Goal: Information Seeking & Learning: Check status

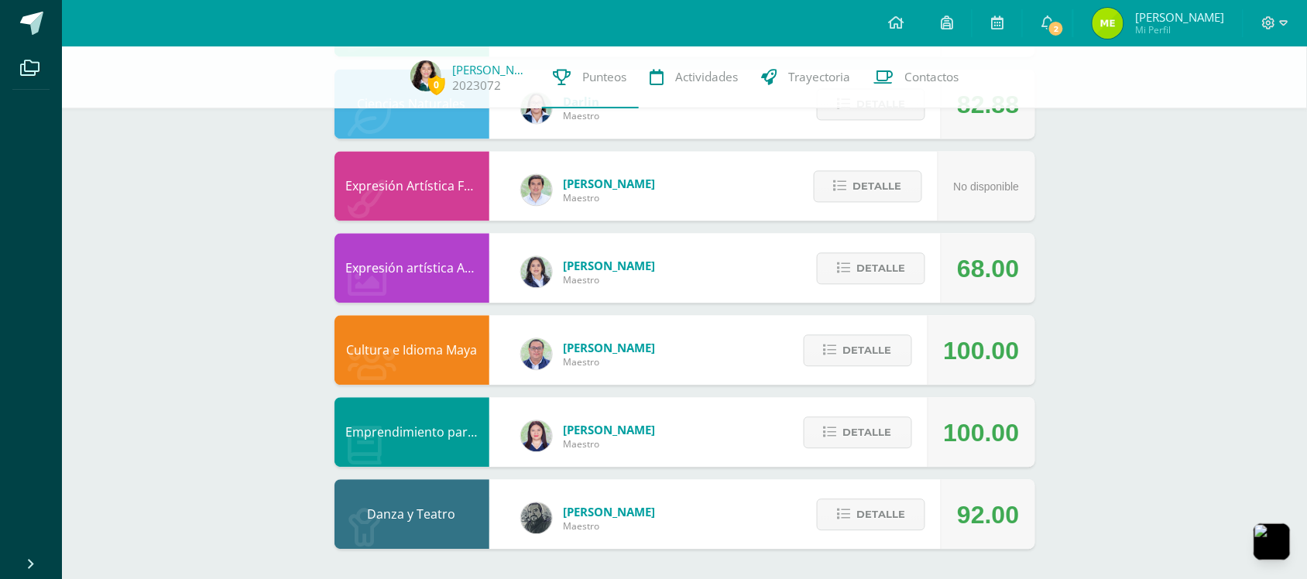
scroll to position [655, 0]
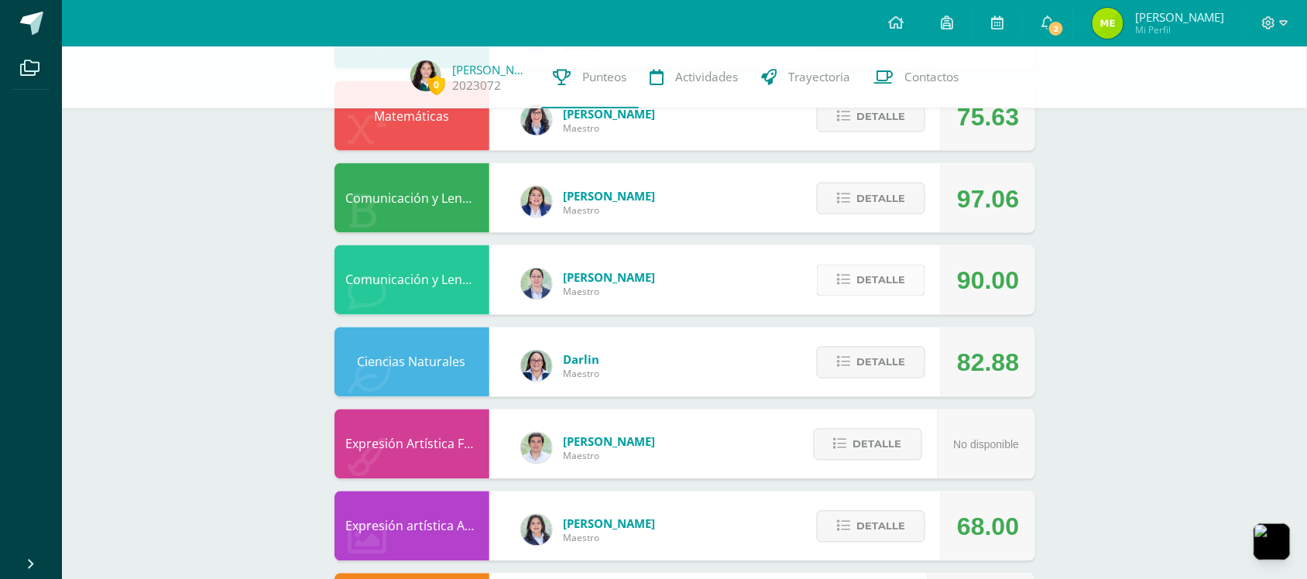
click at [896, 285] on span "Detalle" at bounding box center [880, 280] width 49 height 29
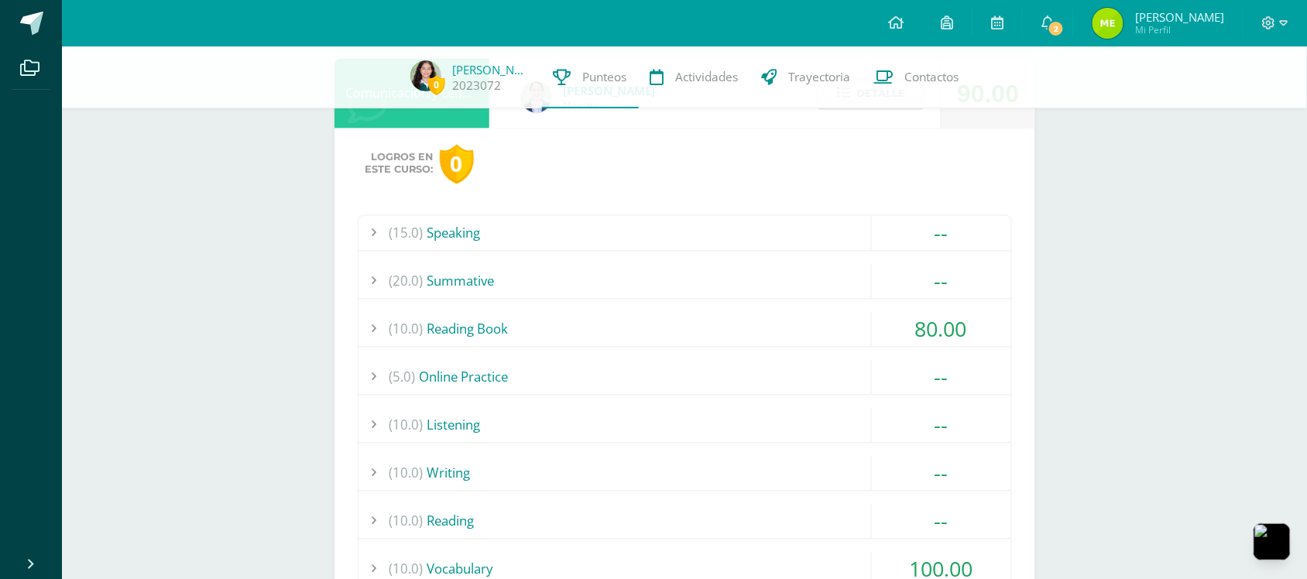
scroll to position [913, 0]
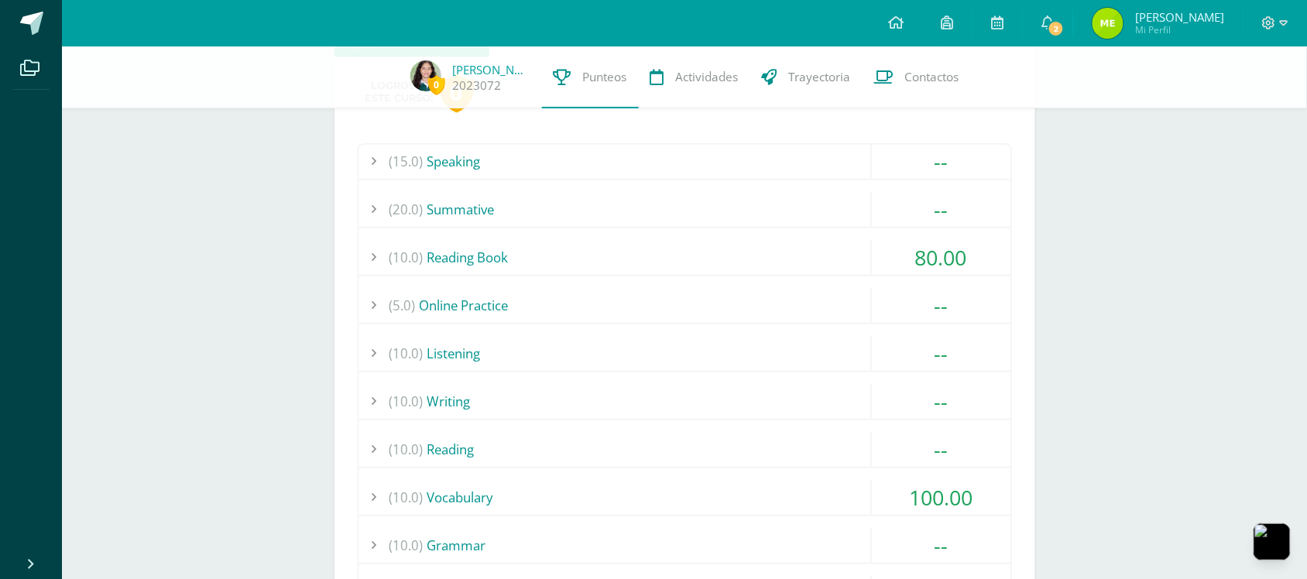
click at [848, 279] on div "(15.0) Speaking -- What if...? (100)" at bounding box center [685, 395] width 654 height 505
click at [829, 257] on div "(10.0) Reading Book" at bounding box center [684, 257] width 653 height 35
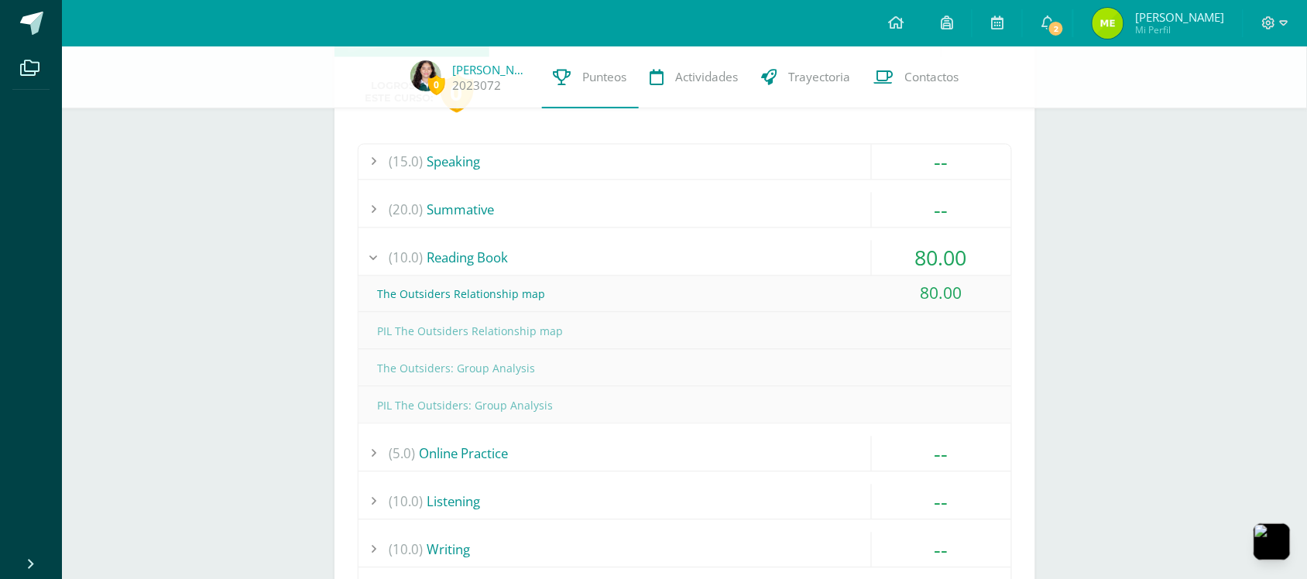
click at [829, 257] on div "(10.0) Reading Book" at bounding box center [684, 257] width 653 height 35
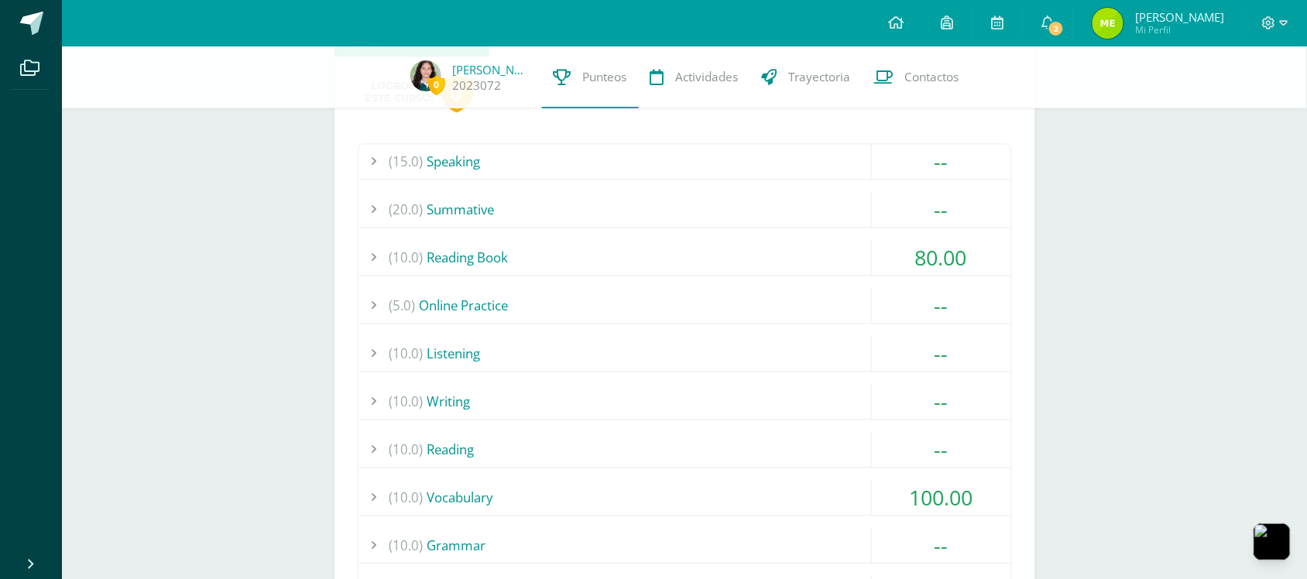
scroll to position [1171, 0]
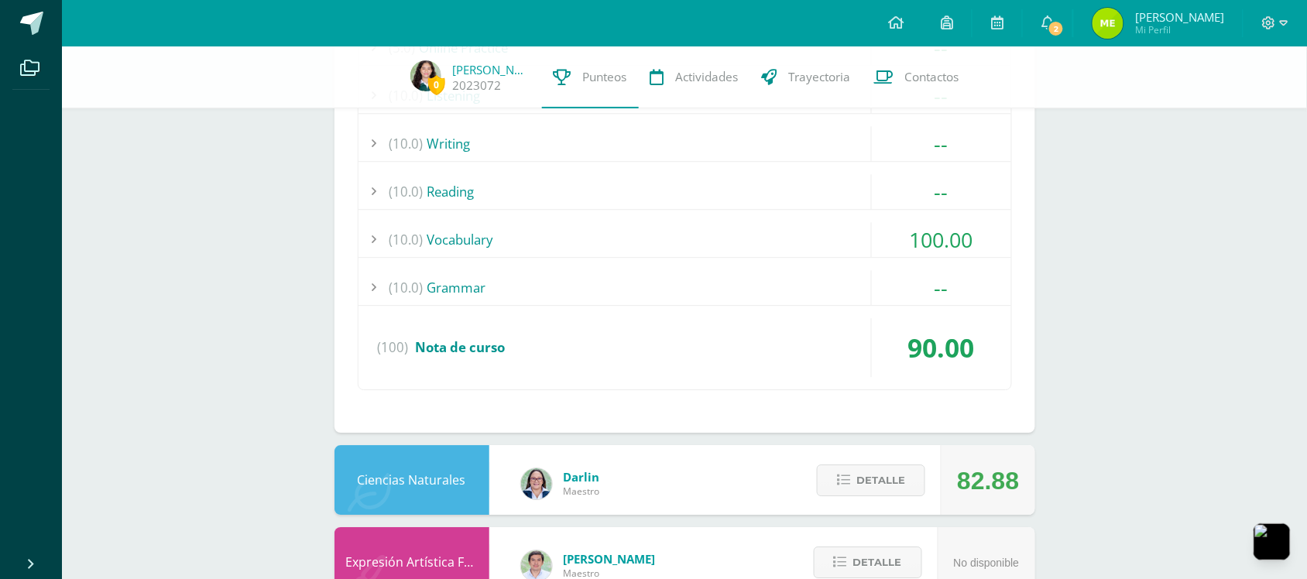
click at [824, 237] on div "(10.0) Vocabulary" at bounding box center [684, 239] width 653 height 35
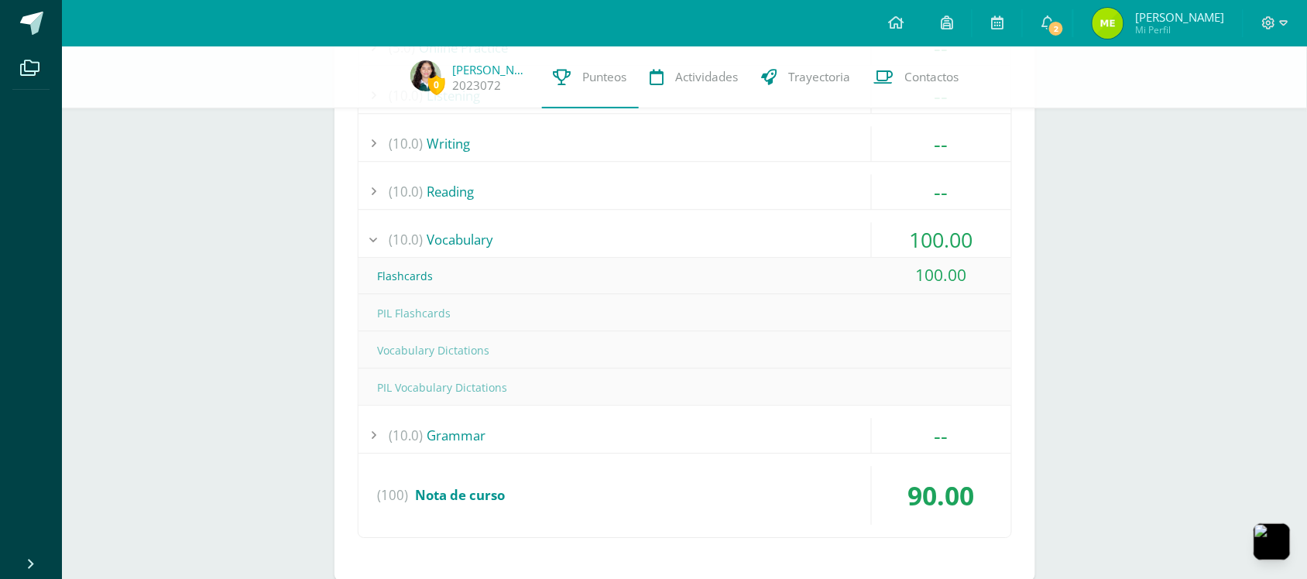
click at [824, 237] on div "(10.0) Vocabulary" at bounding box center [684, 239] width 653 height 35
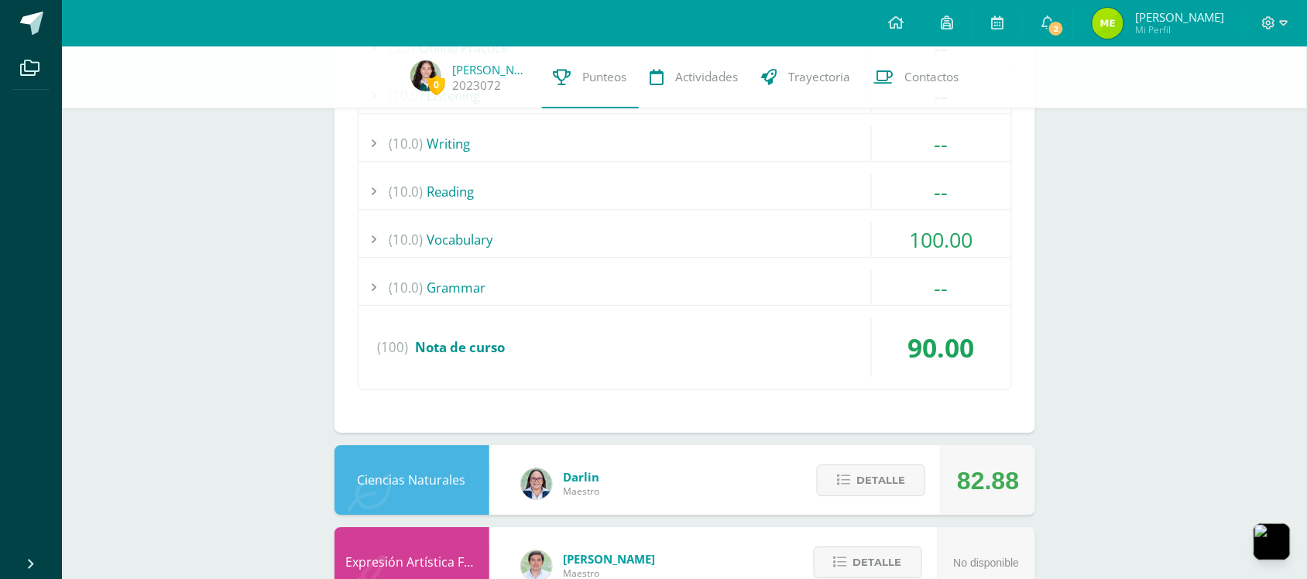
click at [824, 237] on div "(10.0) Vocabulary" at bounding box center [684, 239] width 653 height 35
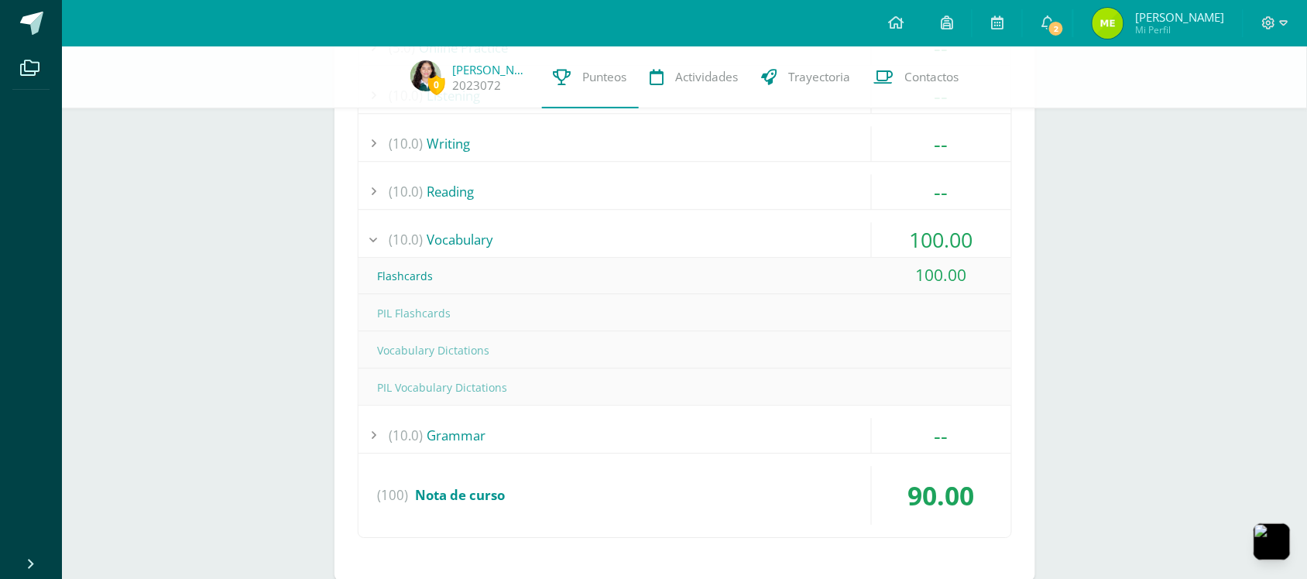
click at [824, 237] on div "(10.0) Vocabulary" at bounding box center [684, 239] width 653 height 35
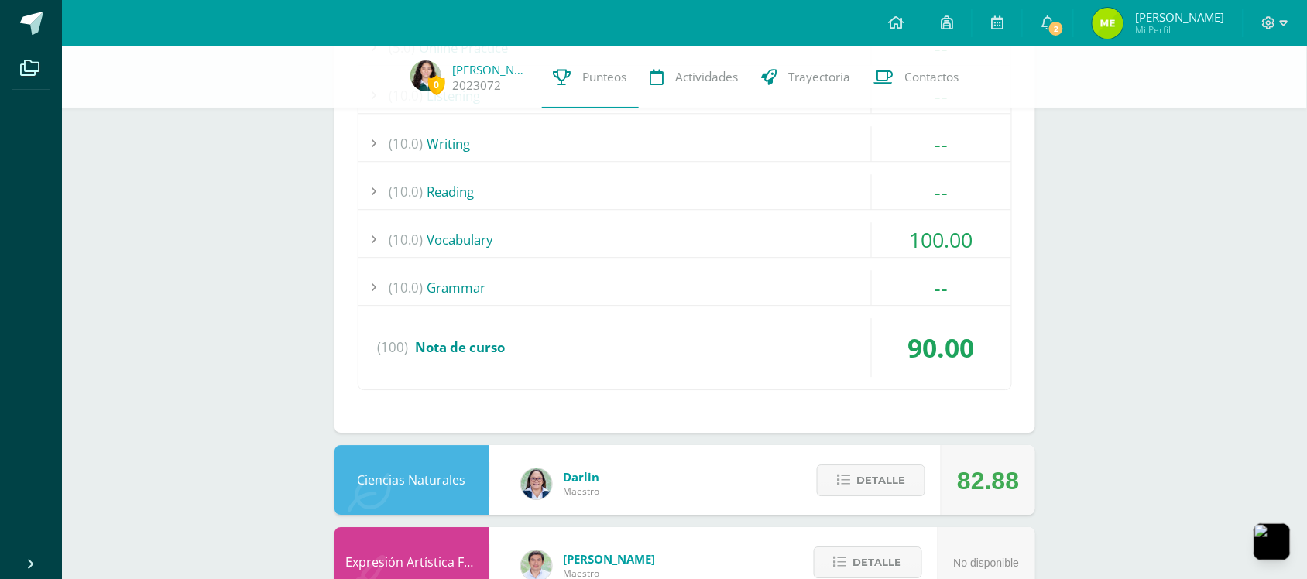
scroll to position [913, 0]
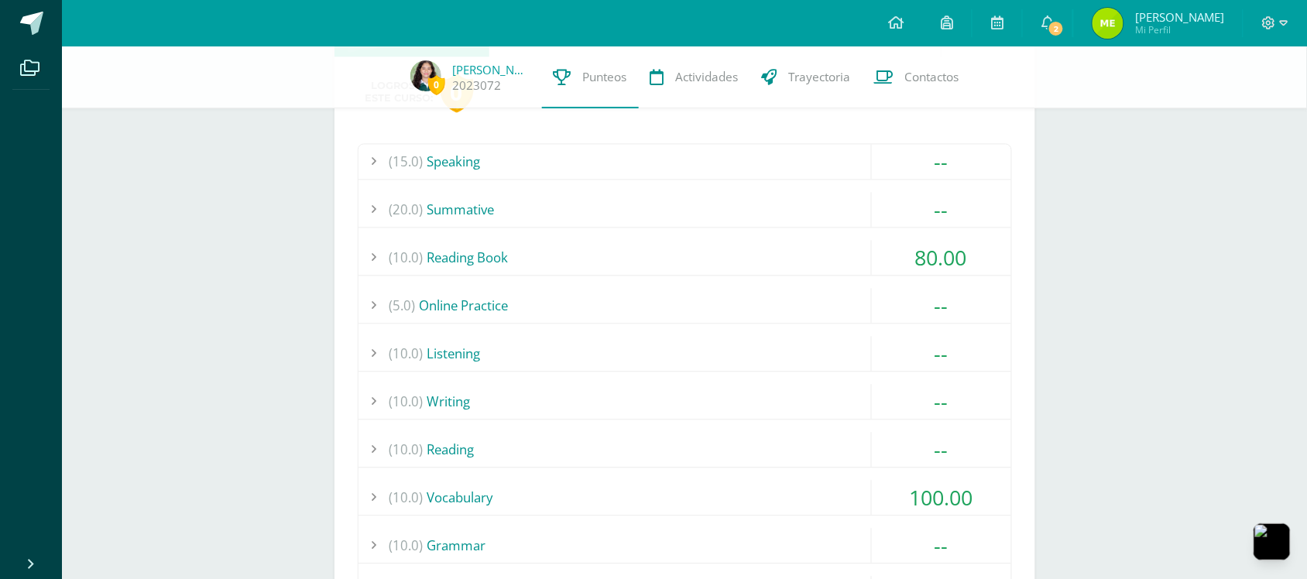
click at [824, 237] on div "(15.0) Speaking -- What if...? (100)" at bounding box center [685, 395] width 654 height 505
click at [822, 242] on div "(10.0) Reading Book" at bounding box center [684, 257] width 653 height 35
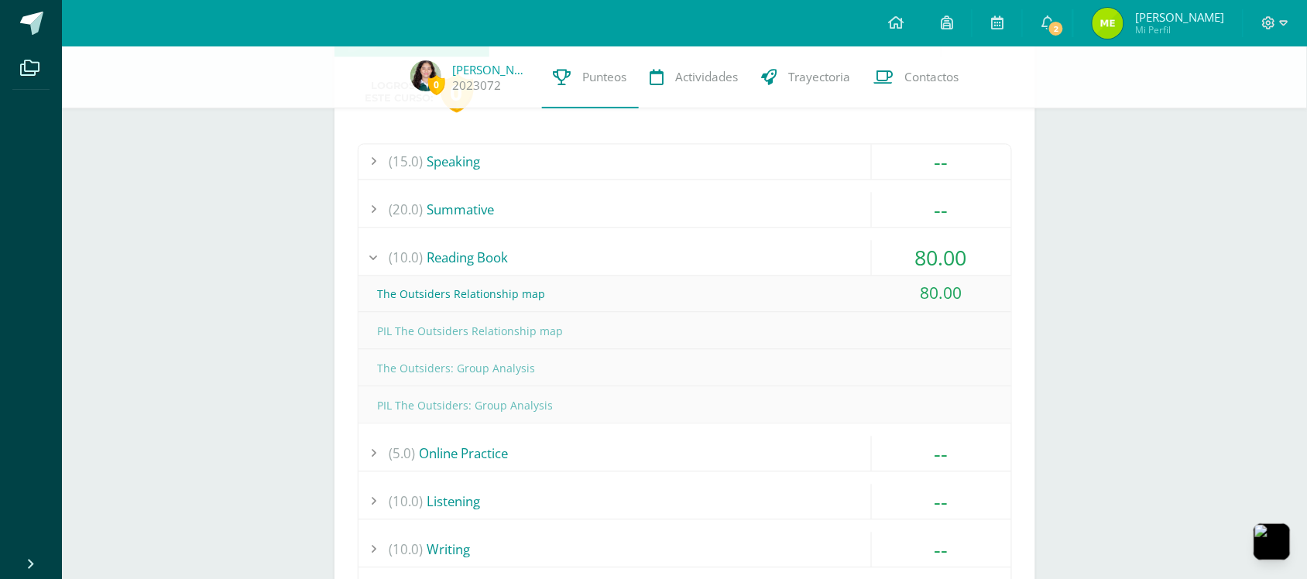
click at [822, 242] on div "(10.0) Reading Book" at bounding box center [684, 257] width 653 height 35
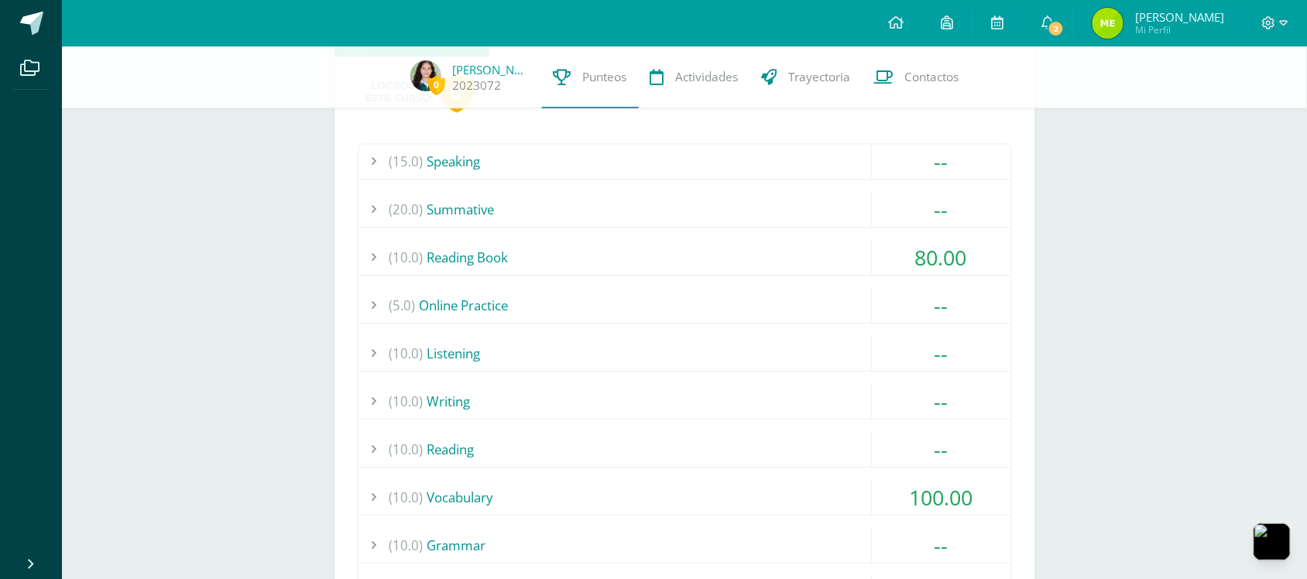
click at [782, 159] on div "(15.0) Speaking" at bounding box center [684, 161] width 653 height 35
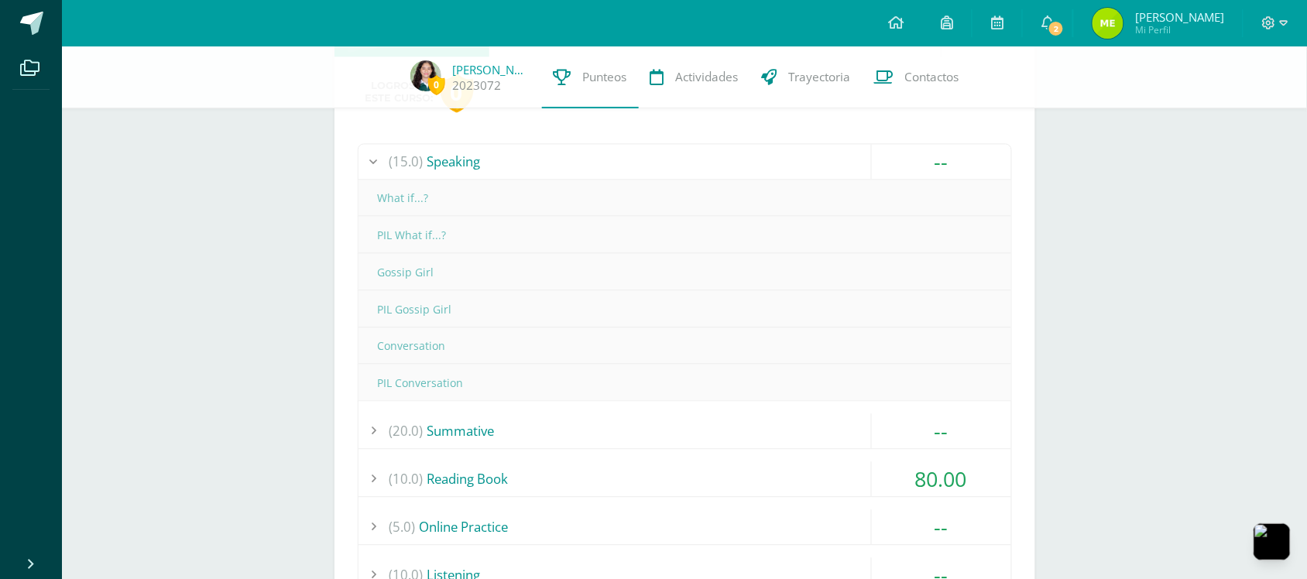
click at [782, 159] on div "(15.0) Speaking" at bounding box center [684, 161] width 653 height 35
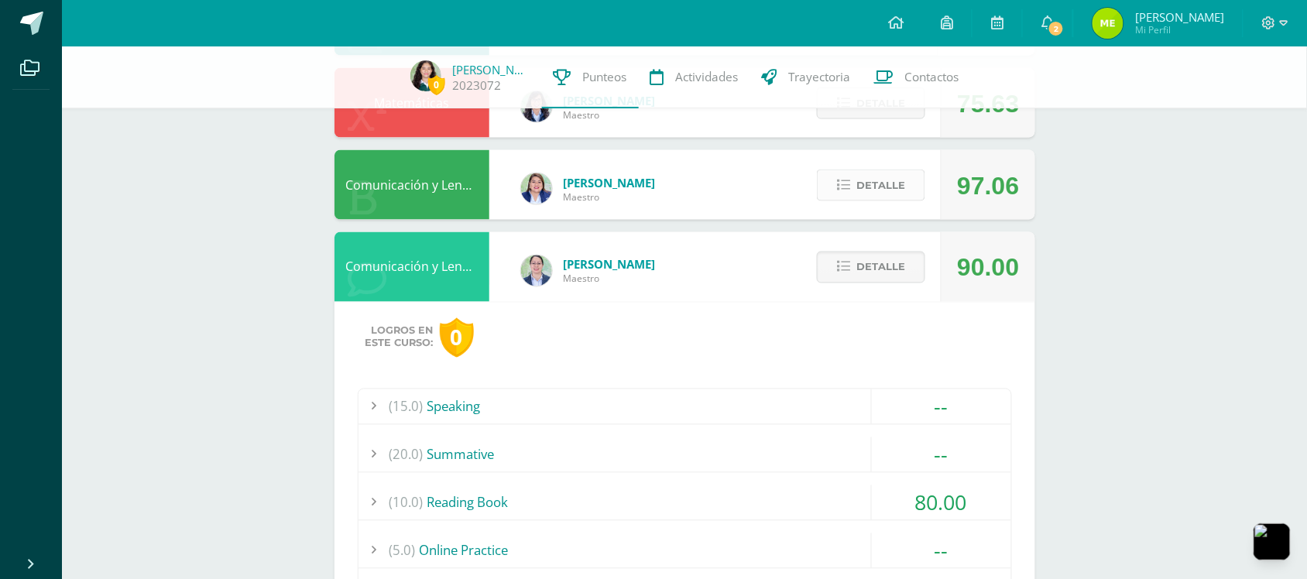
scroll to position [655, 0]
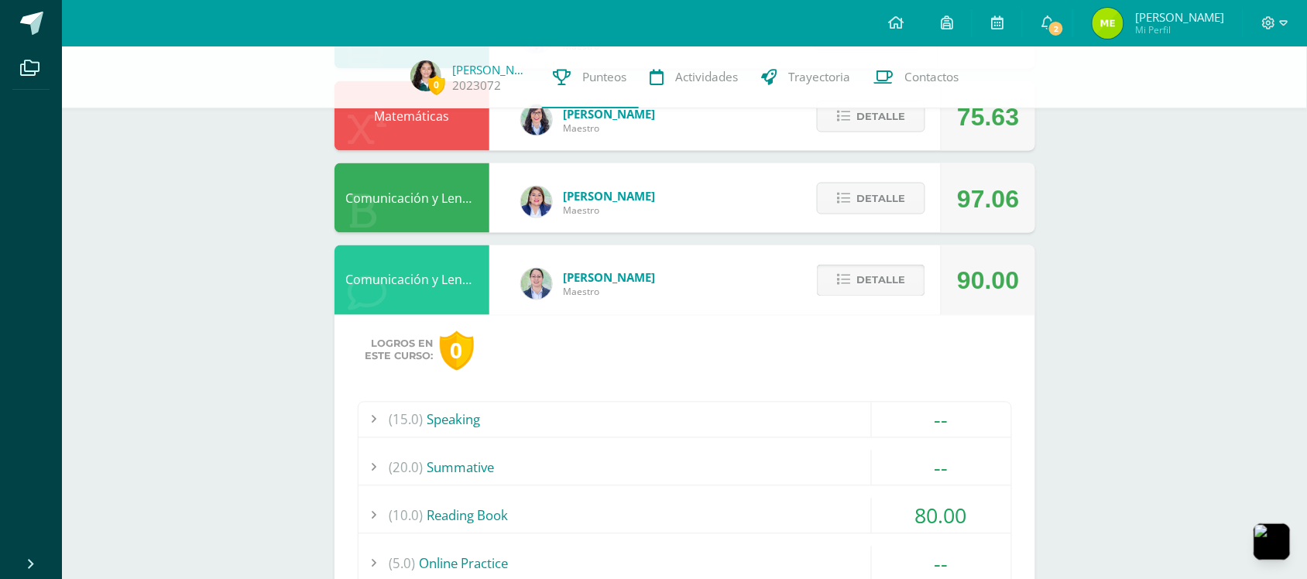
click at [871, 271] on span "Detalle" at bounding box center [880, 280] width 49 height 29
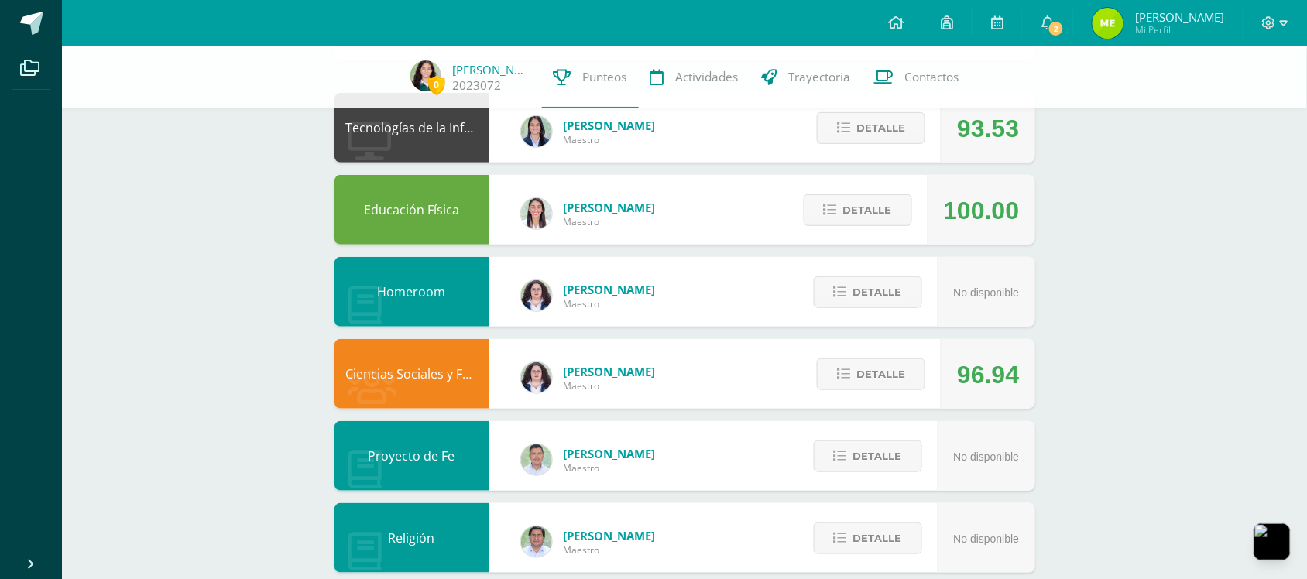
scroll to position [0, 0]
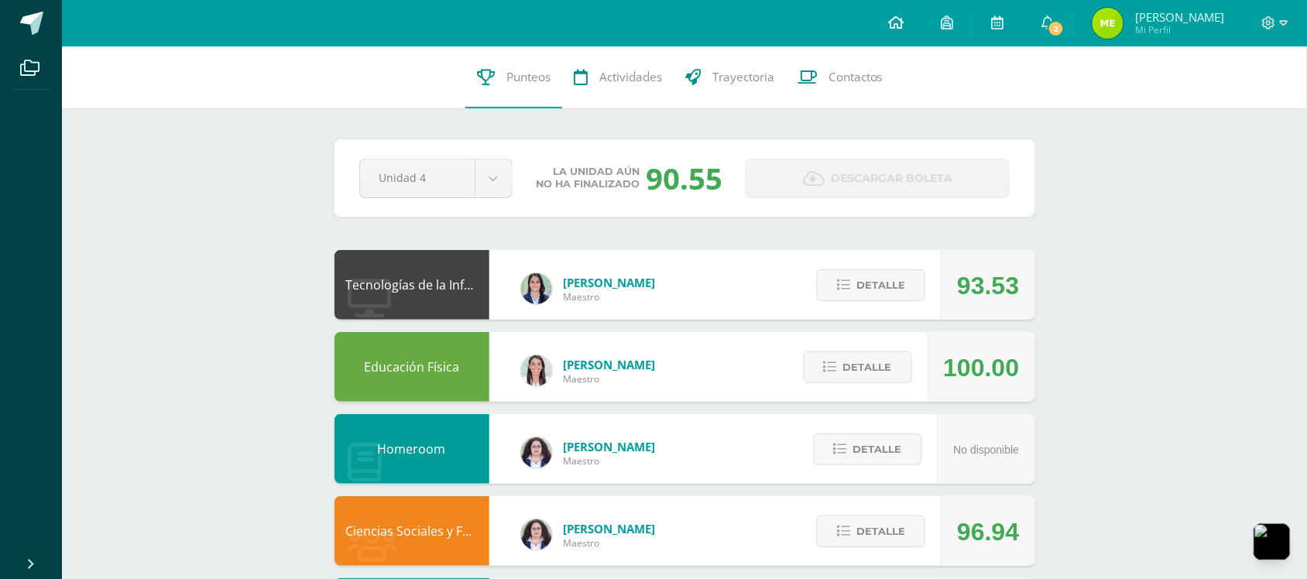
click at [903, 20] on icon at bounding box center [895, 22] width 15 height 14
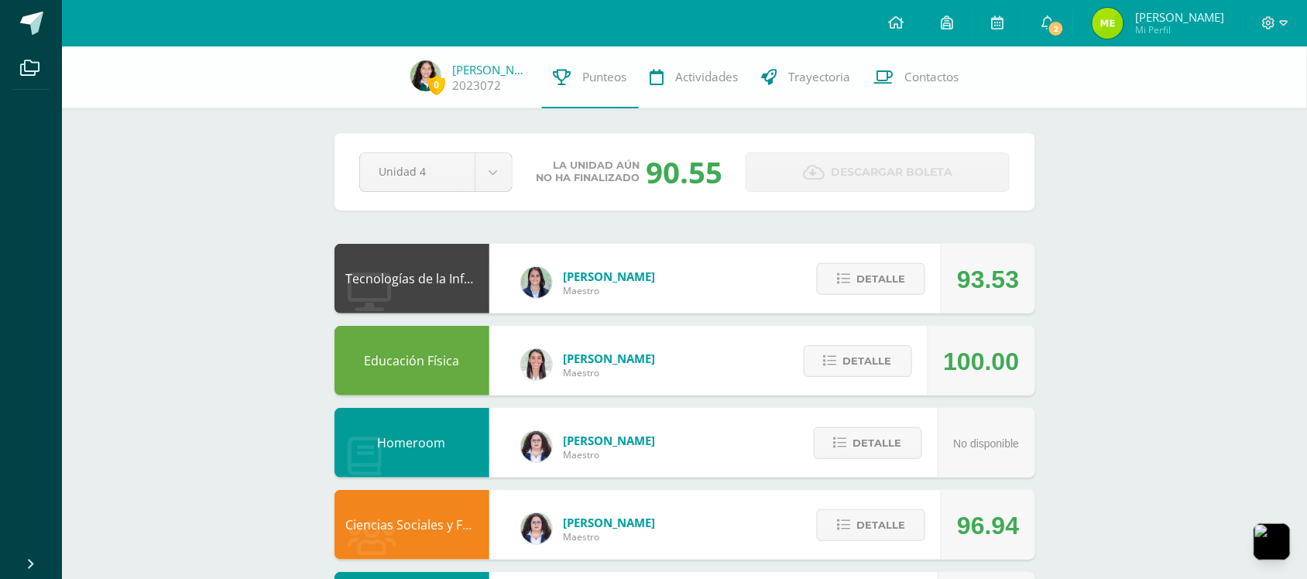
scroll to position [258, 0]
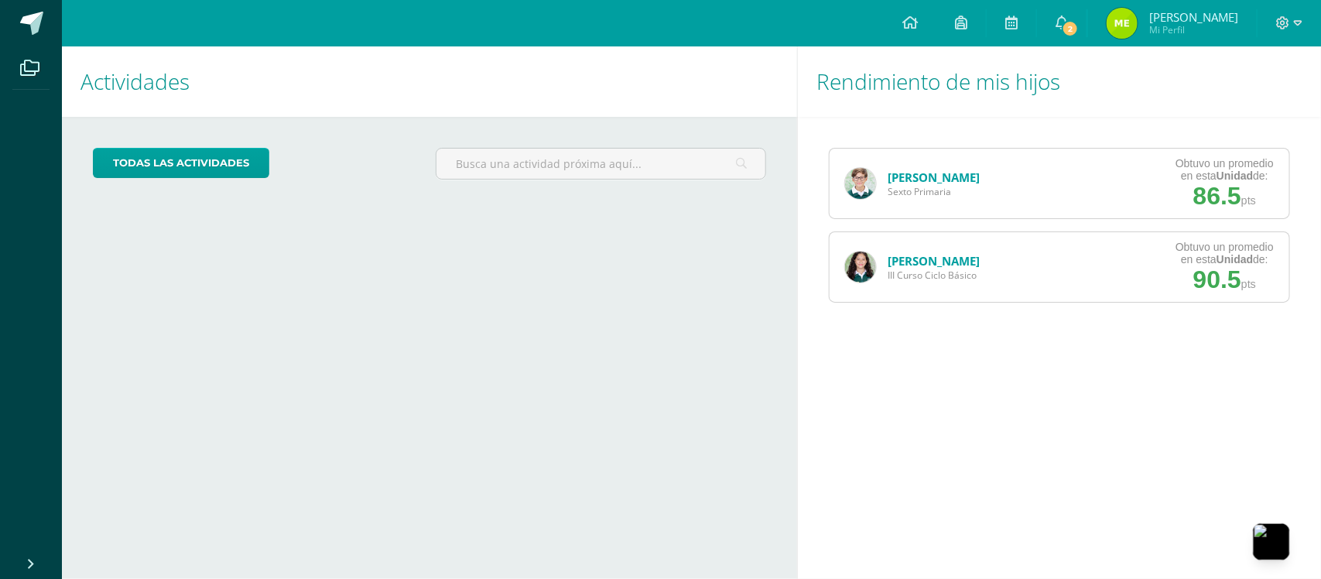
click at [911, 255] on link "[PERSON_NAME]" at bounding box center [934, 260] width 92 height 15
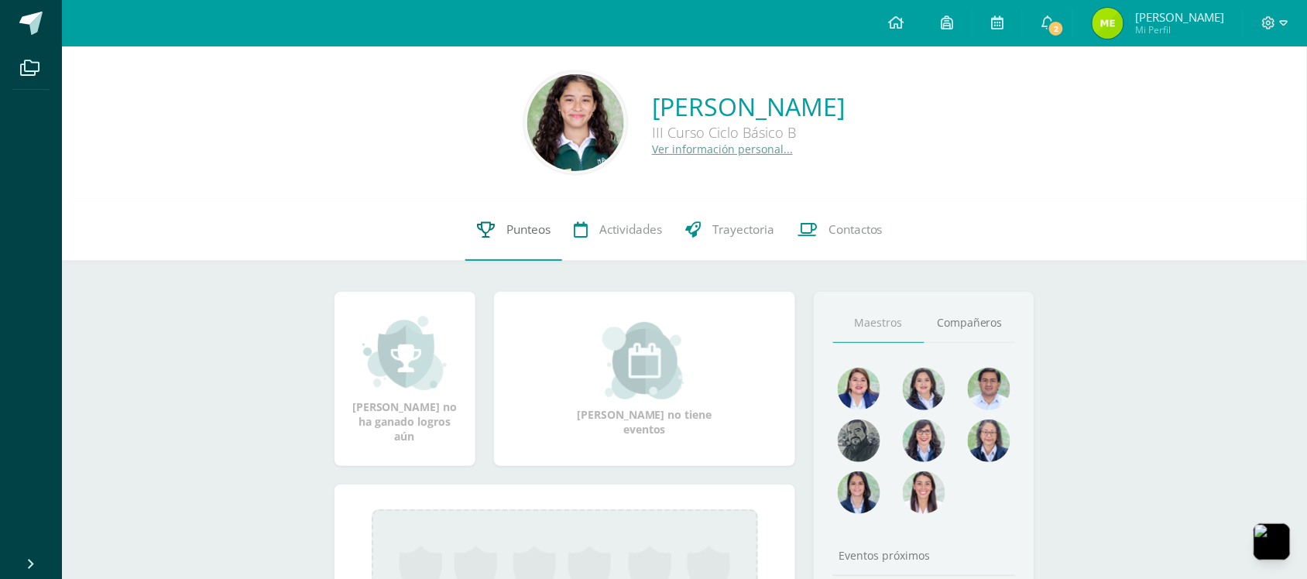
click at [515, 207] on link "Punteos" at bounding box center [513, 230] width 97 height 62
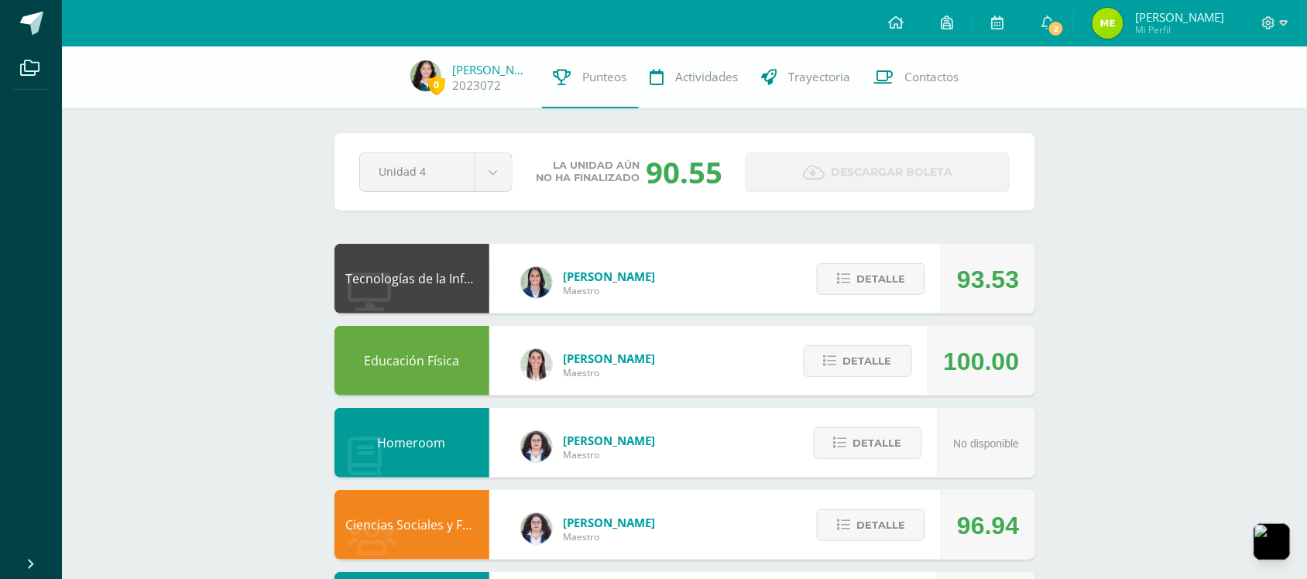
click at [868, 265] on span "Detalle" at bounding box center [880, 279] width 49 height 29
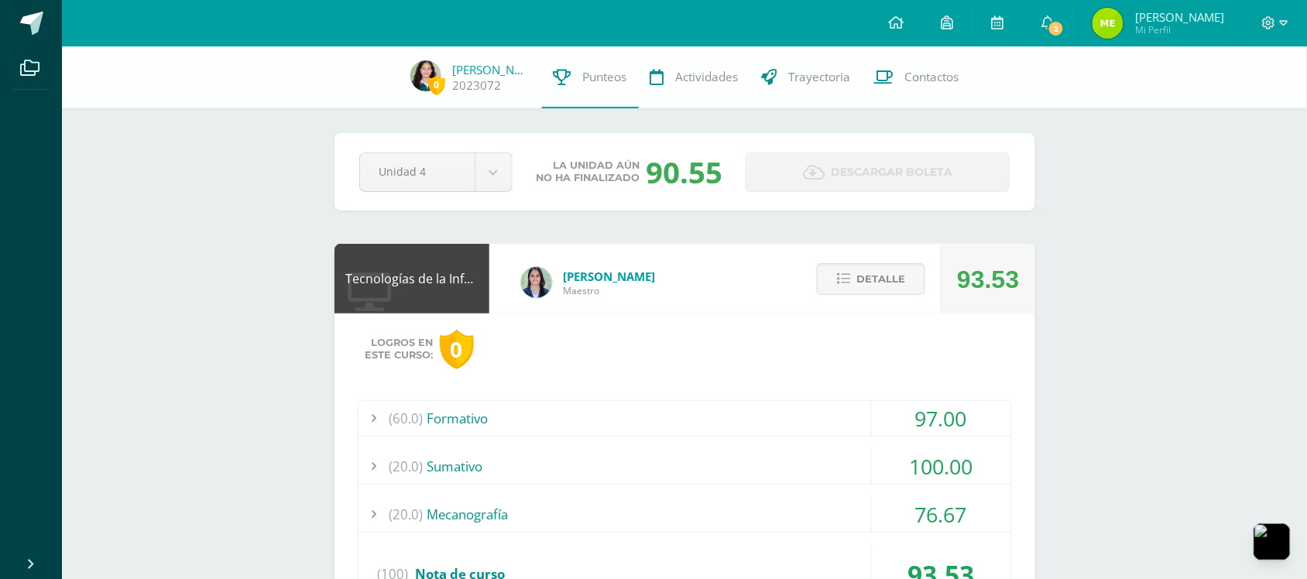
click at [787, 517] on div "(20.0) Mecanografía" at bounding box center [684, 514] width 653 height 35
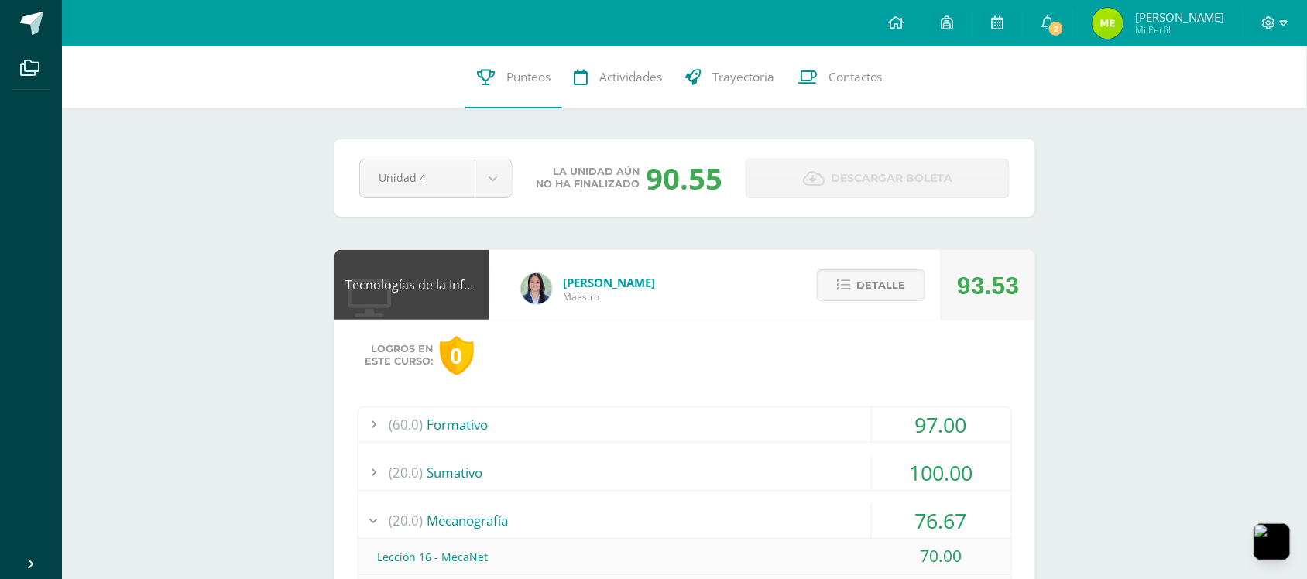
scroll to position [258, 0]
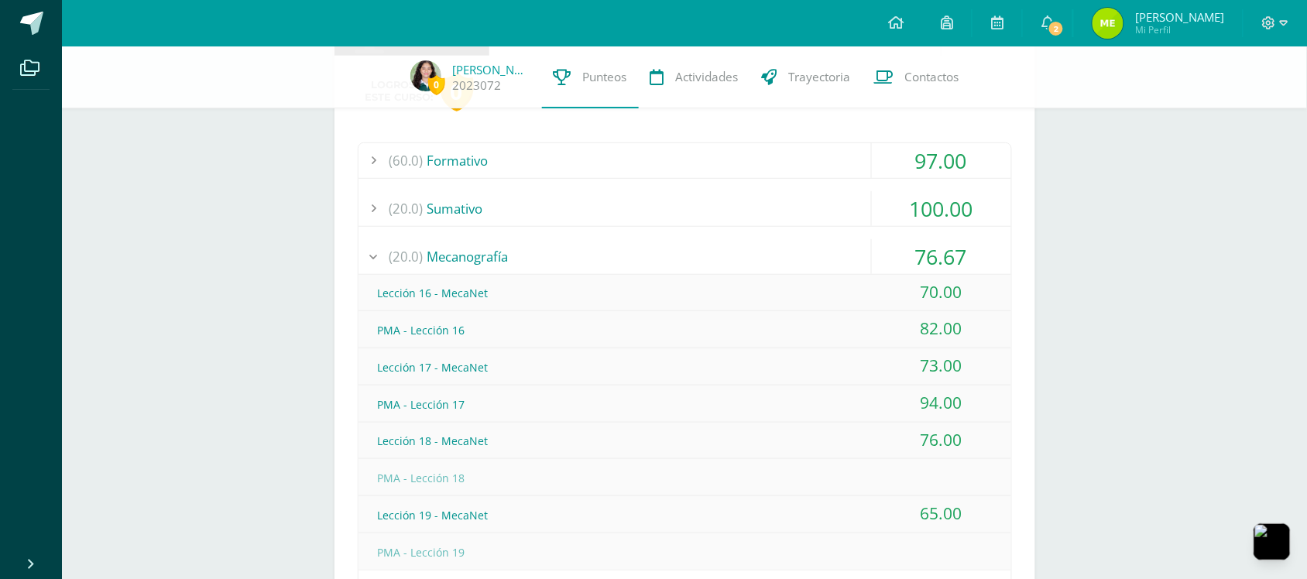
click at [759, 265] on div "(20.0) Mecanografía" at bounding box center [684, 256] width 653 height 35
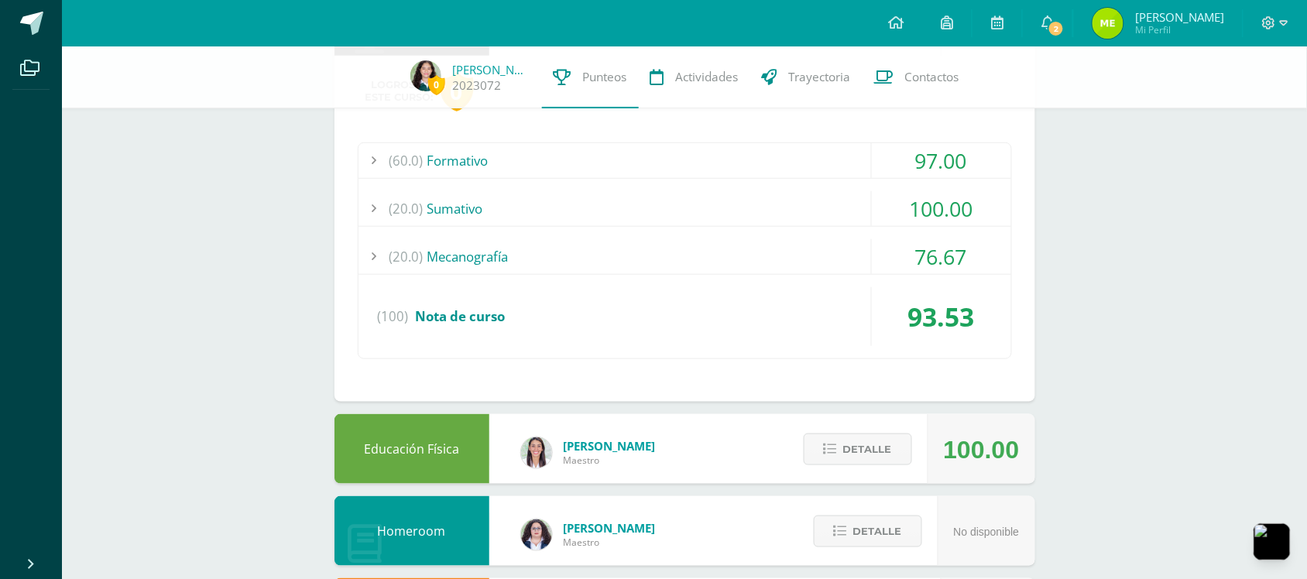
click at [759, 211] on div "(20.0) Sumativo" at bounding box center [684, 208] width 653 height 35
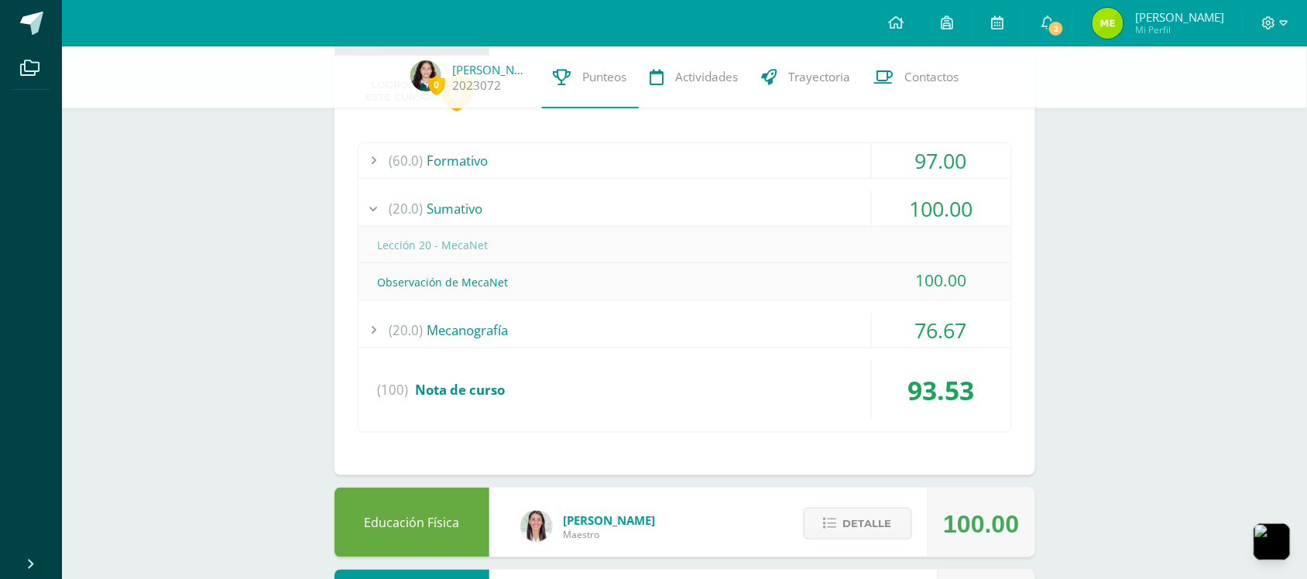
click at [759, 211] on div "(20.0) Sumativo" at bounding box center [684, 208] width 653 height 35
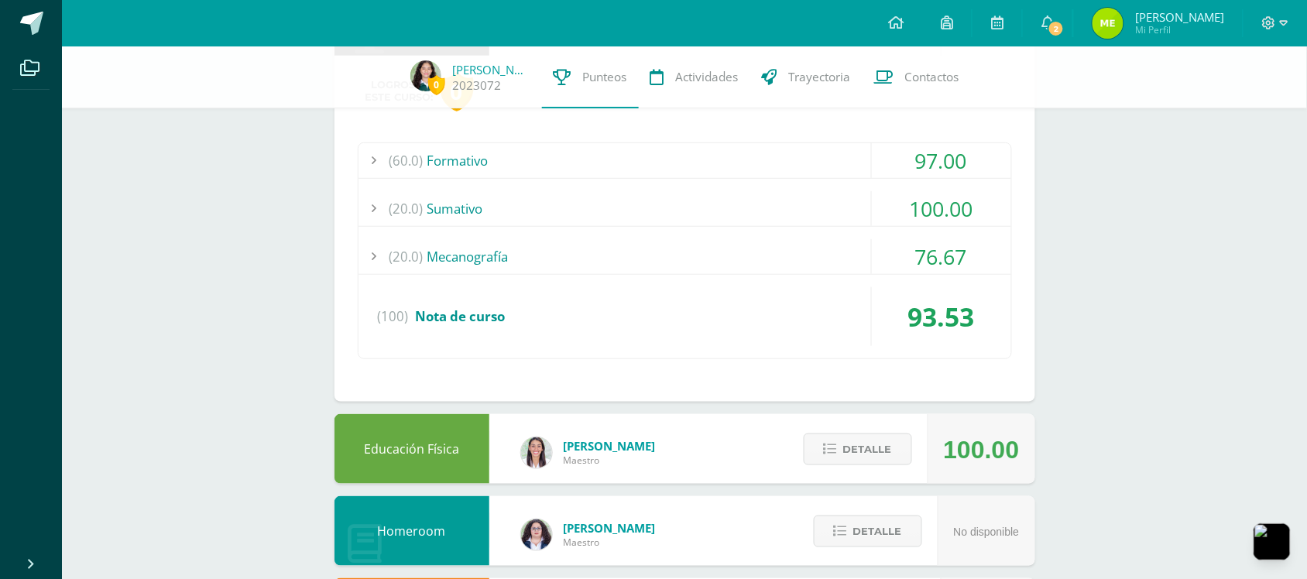
click at [772, 166] on div "(60.0) Formativo" at bounding box center [684, 160] width 653 height 35
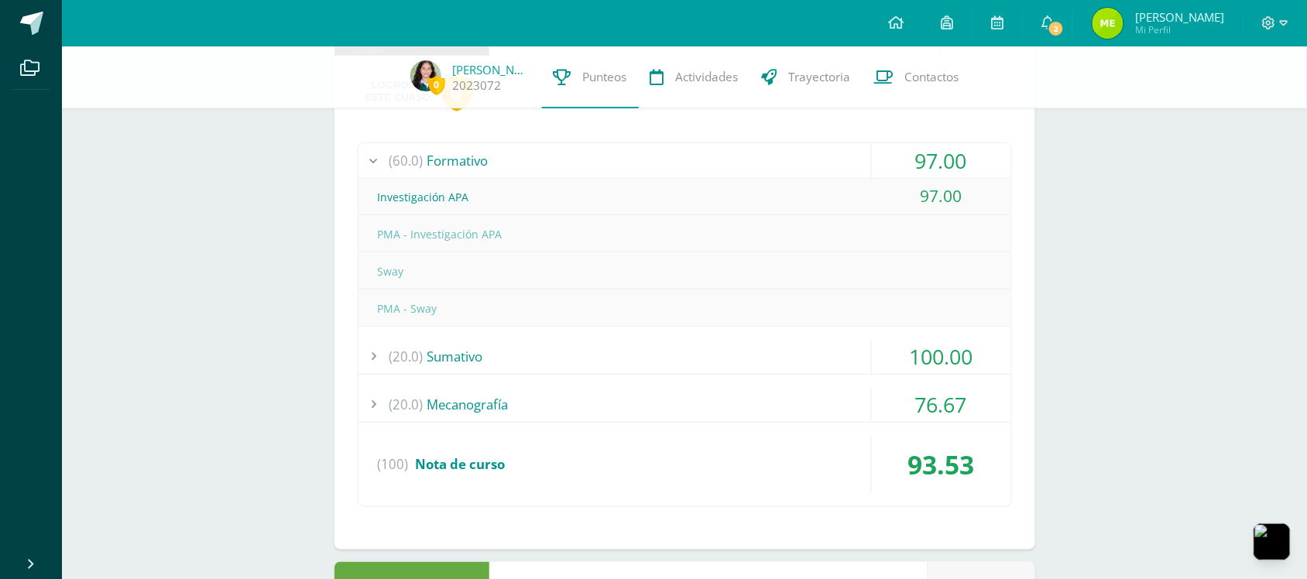
click at [764, 152] on div "(60.0) Formativo" at bounding box center [684, 160] width 653 height 35
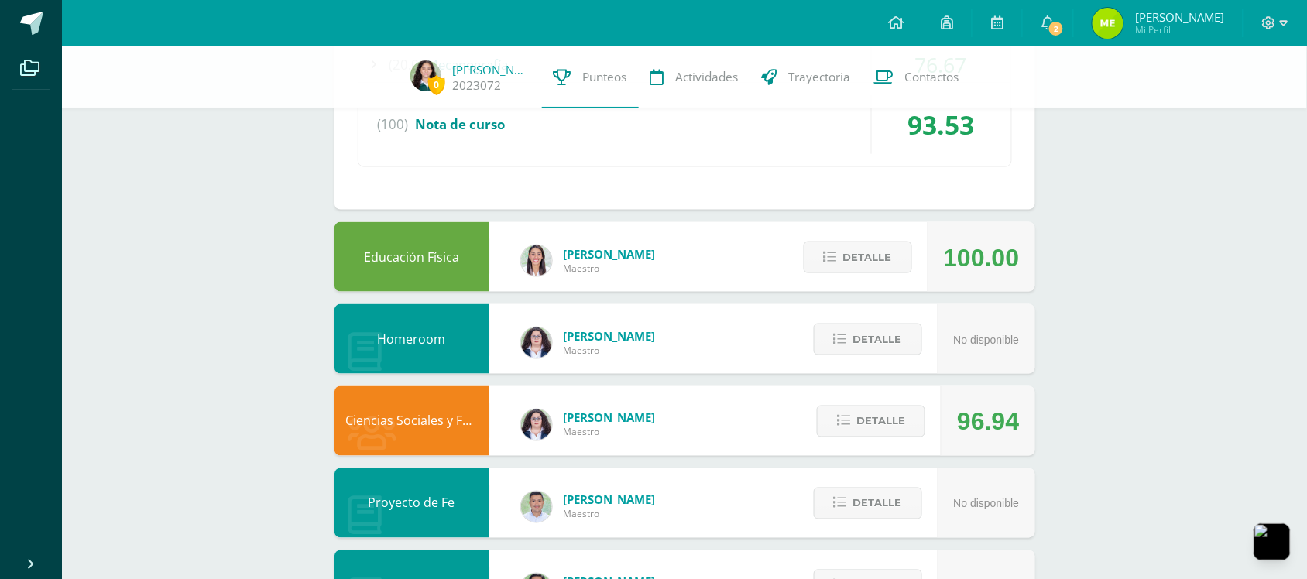
scroll to position [516, 0]
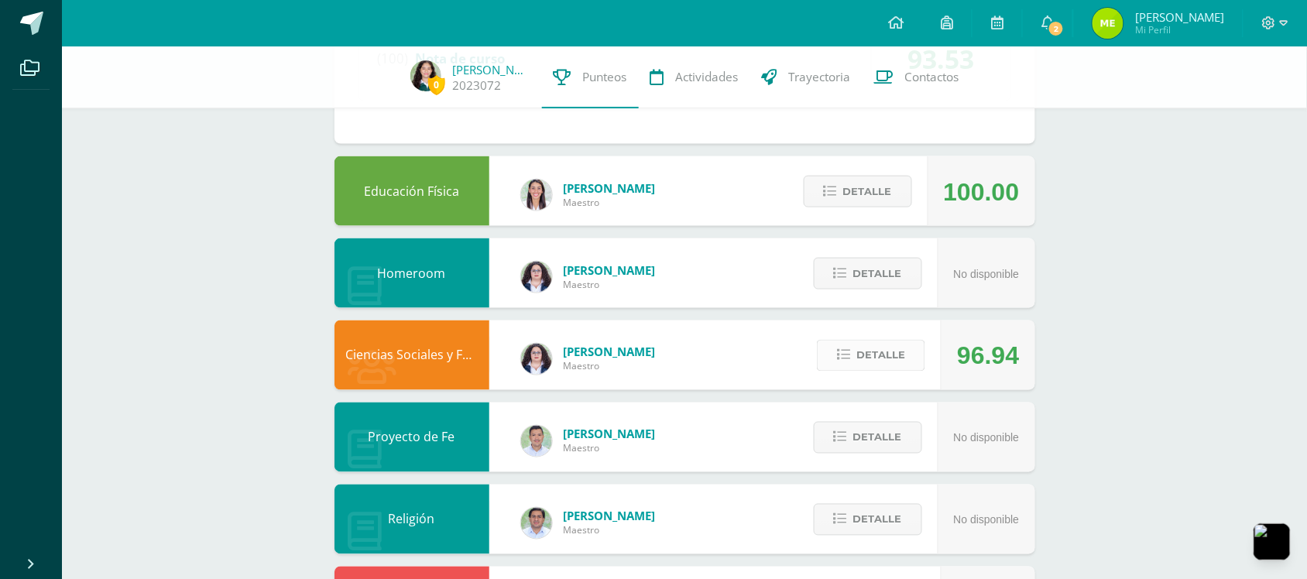
click at [883, 345] on span "Detalle" at bounding box center [880, 355] width 49 height 29
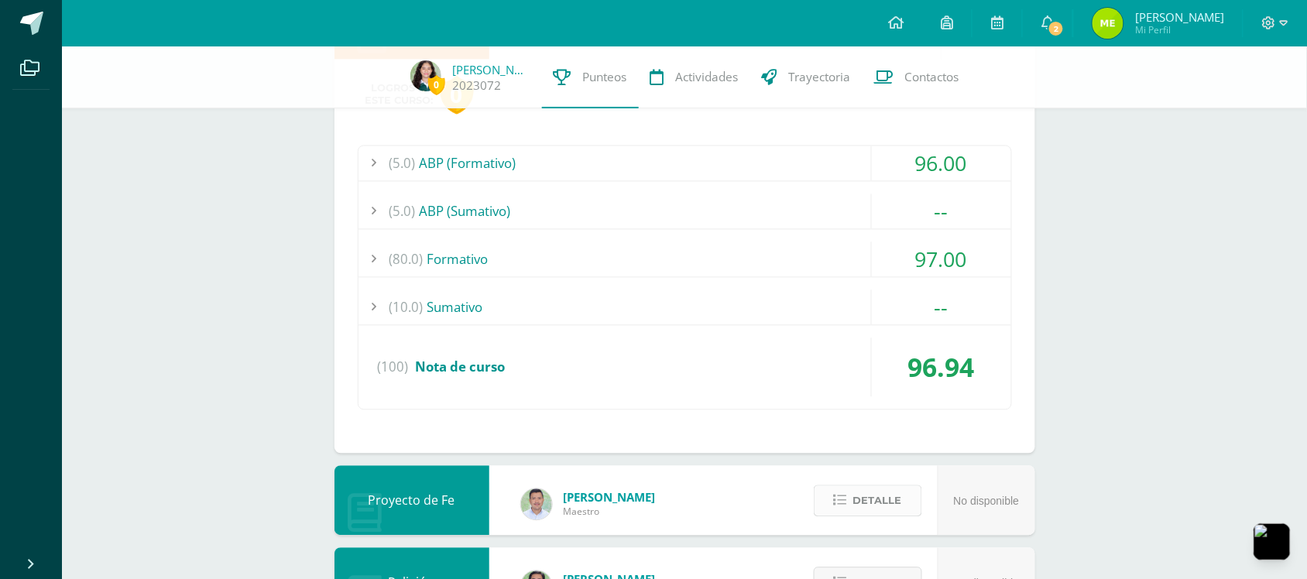
scroll to position [774, 0]
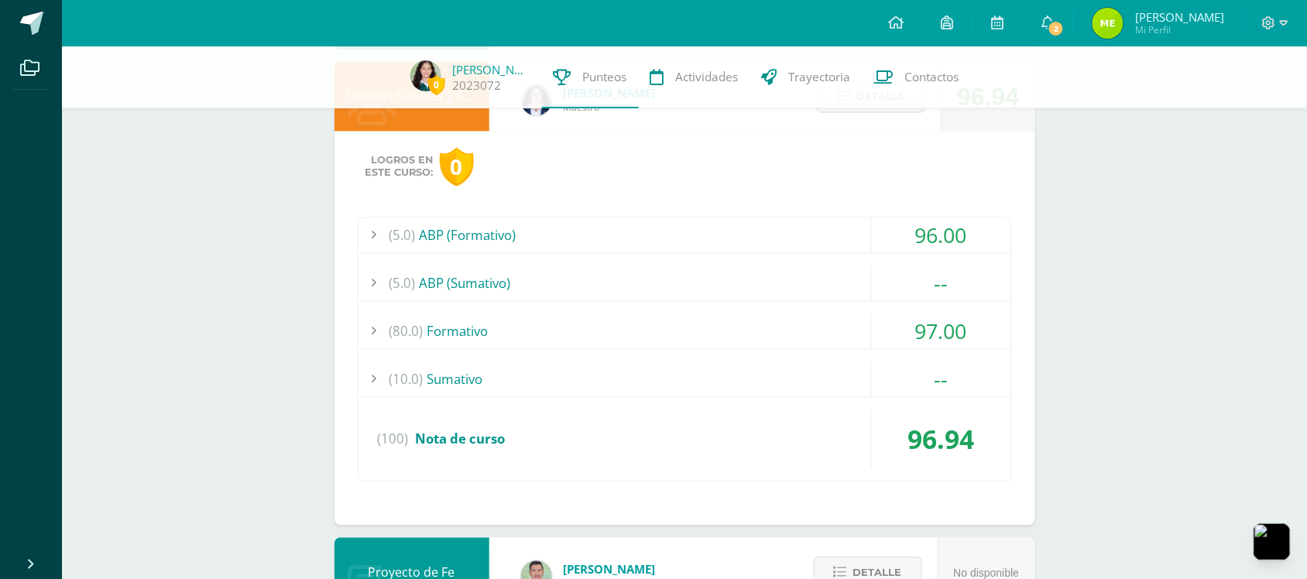
click at [784, 320] on div "(80.0) Formativo" at bounding box center [684, 331] width 653 height 35
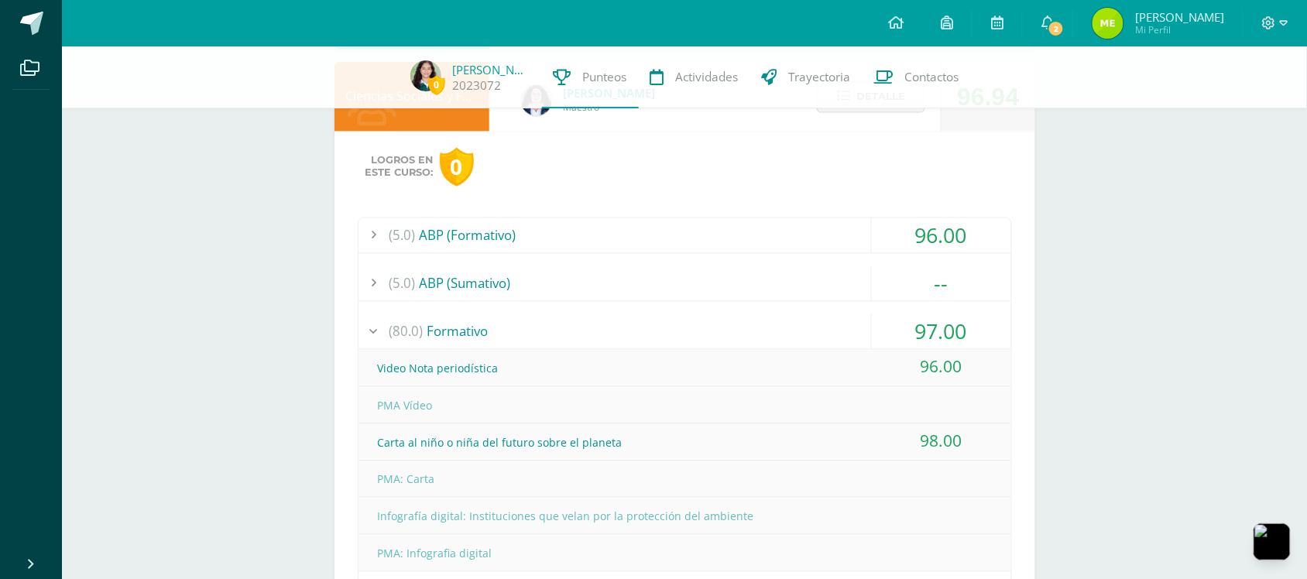
click at [783, 320] on div "(80.0) Formativo" at bounding box center [684, 331] width 653 height 35
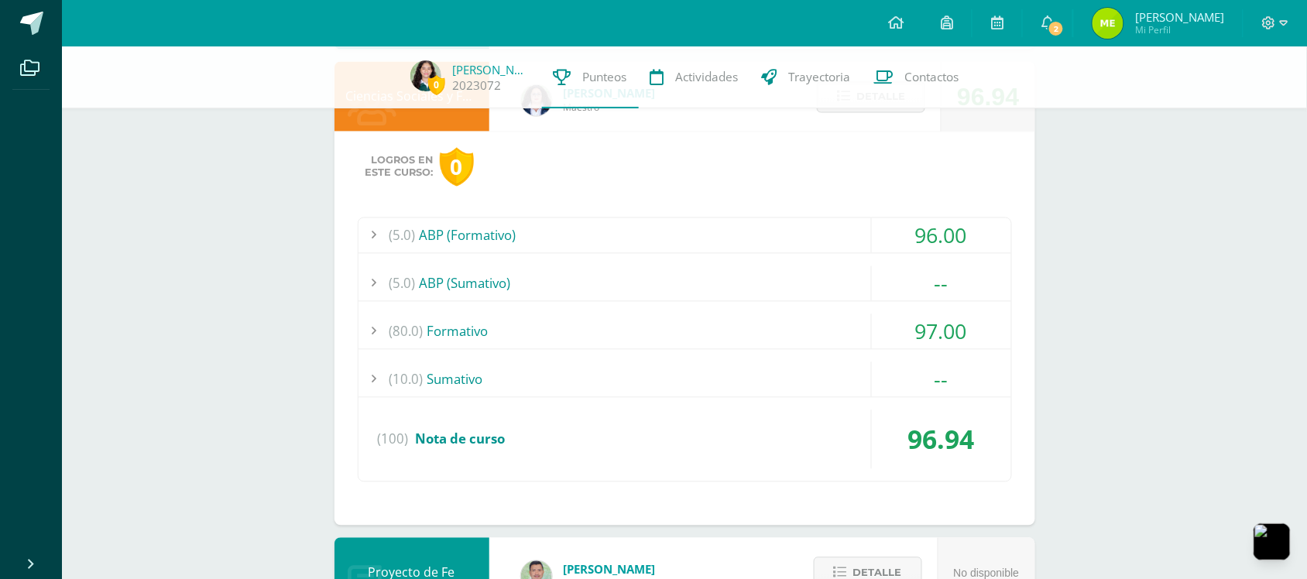
click at [732, 232] on div "(5.0) ABP (Formativo)" at bounding box center [684, 235] width 653 height 35
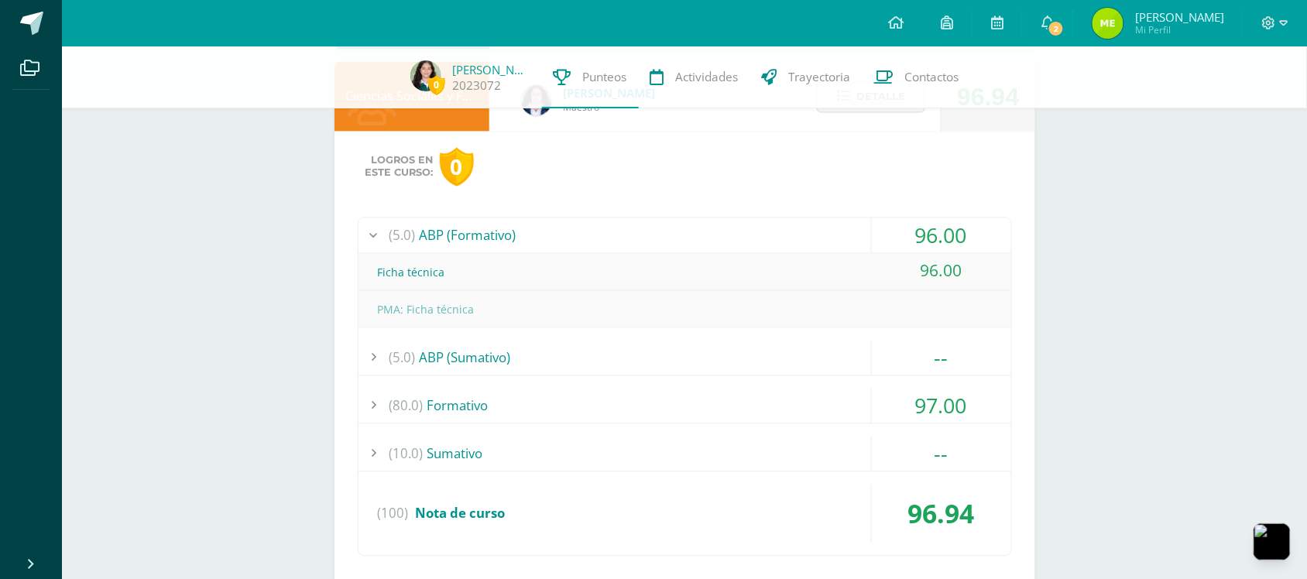
click at [734, 242] on div "(5.0) ABP (Formativo)" at bounding box center [684, 235] width 653 height 35
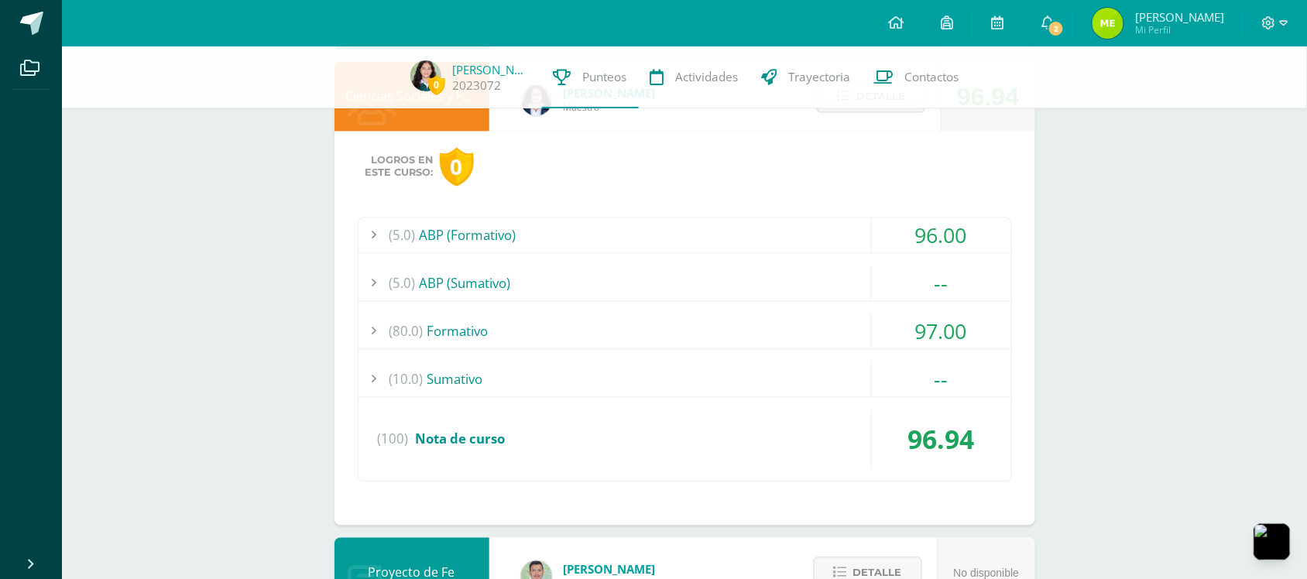
click at [722, 279] on div "(5.0) ABP (Sumativo)" at bounding box center [684, 283] width 653 height 35
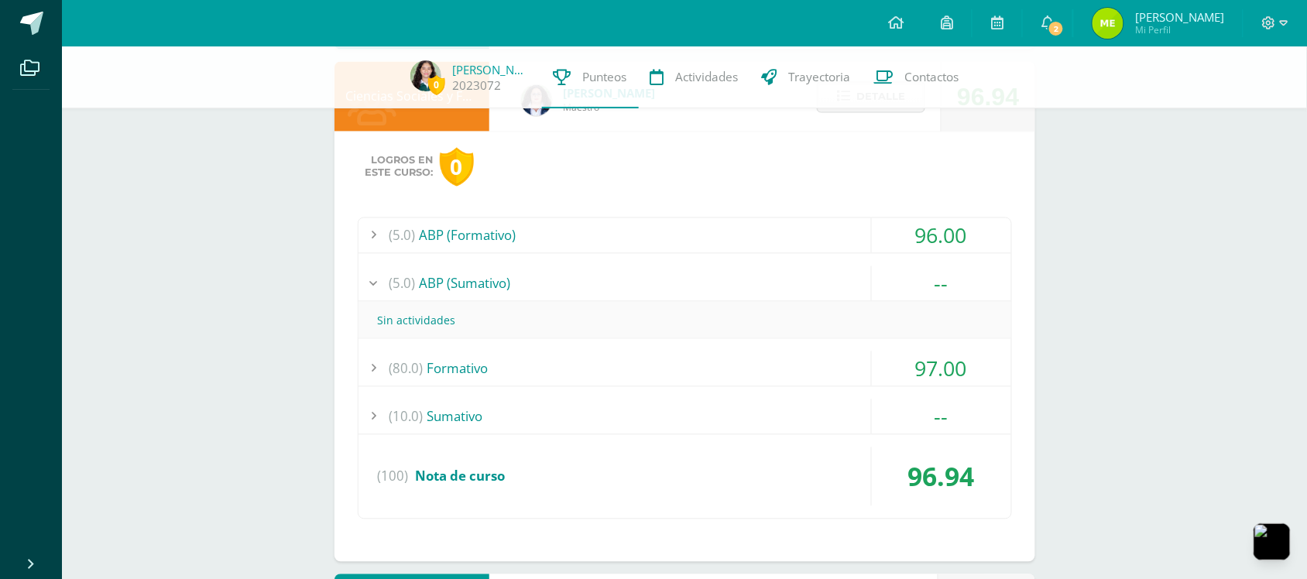
click at [722, 280] on div "(5.0) ABP (Sumativo)" at bounding box center [684, 283] width 653 height 35
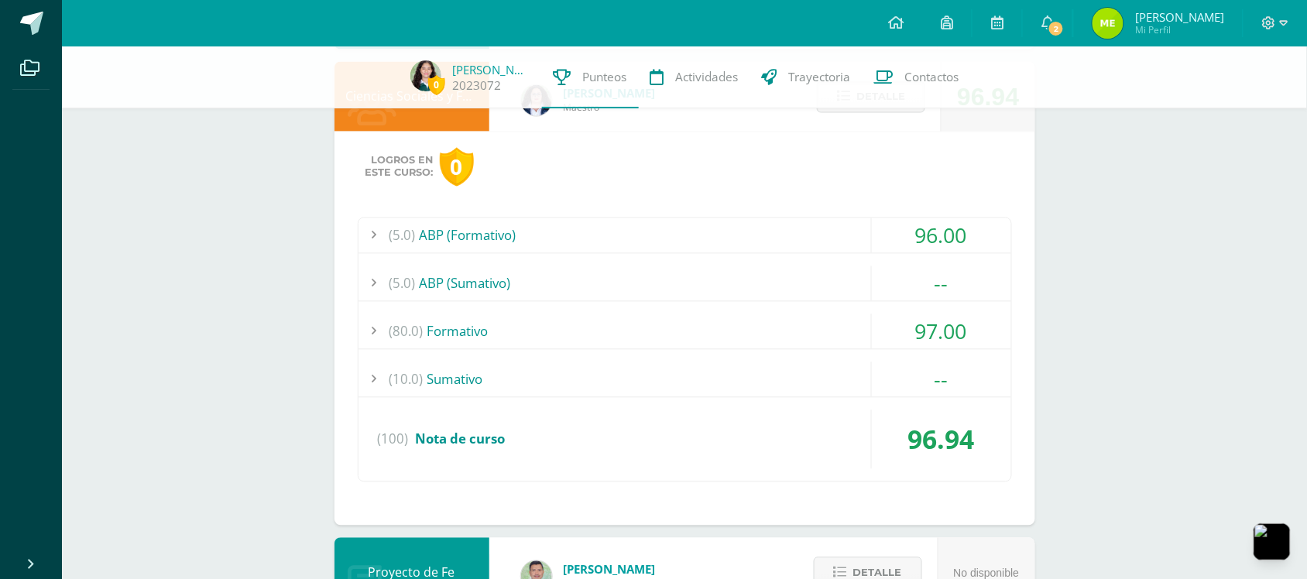
click at [656, 379] on div "(10.0) Sumativo" at bounding box center [684, 379] width 653 height 35
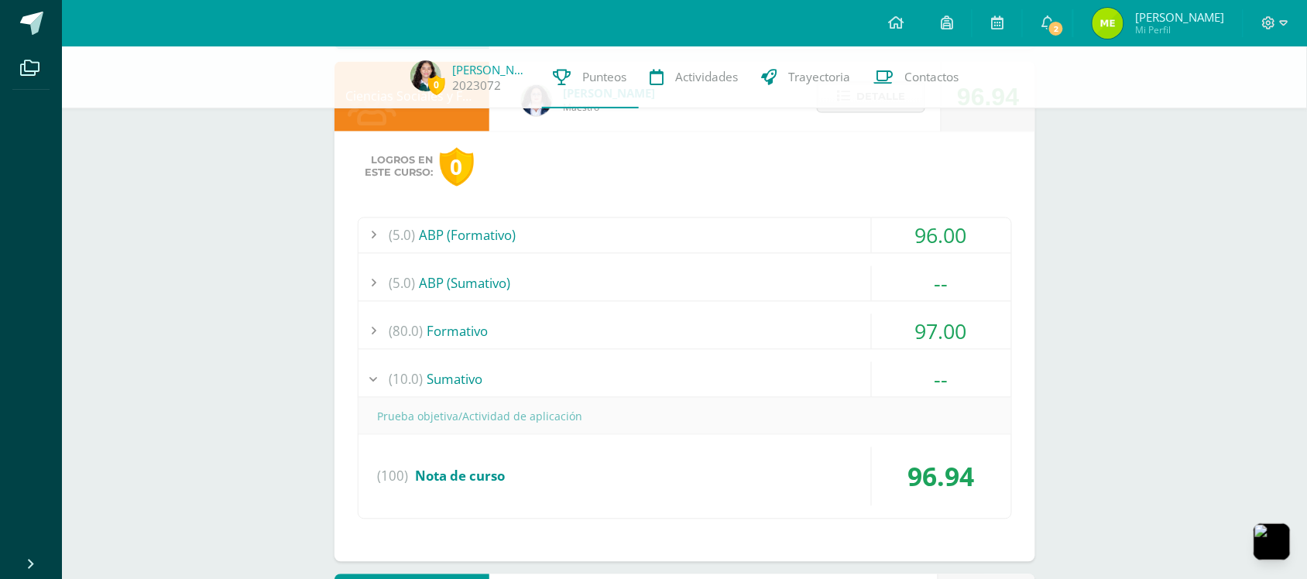
click at [656, 379] on div "(10.0) Sumativo" at bounding box center [684, 379] width 653 height 35
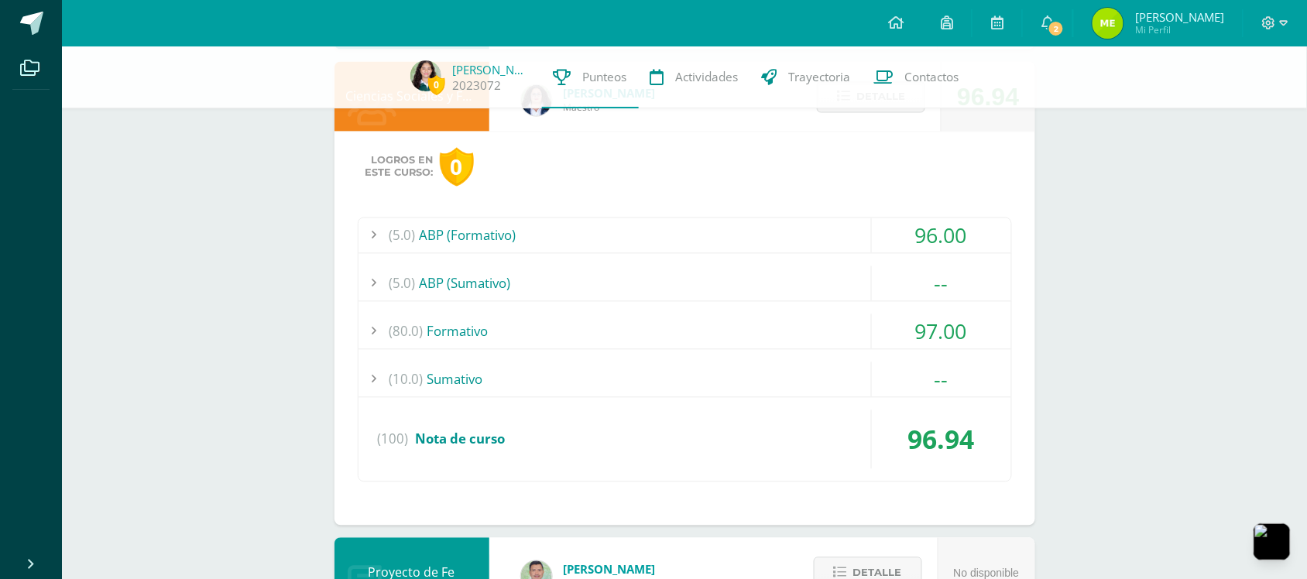
click at [633, 343] on div "(80.0) Formativo" at bounding box center [684, 331] width 653 height 35
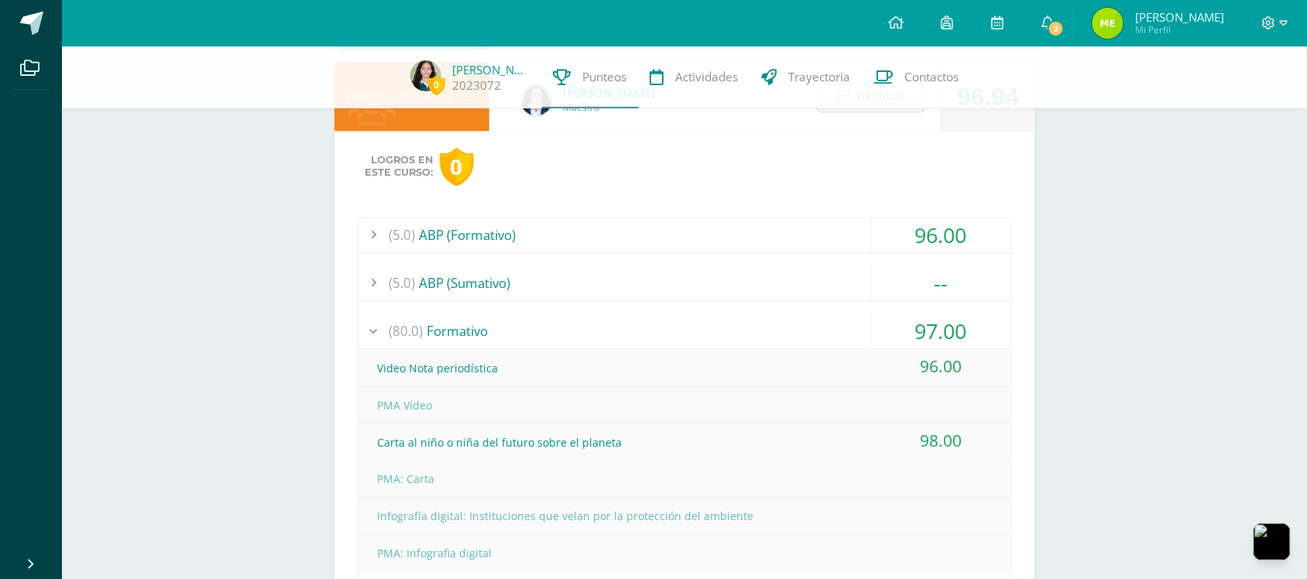
scroll to position [1032, 0]
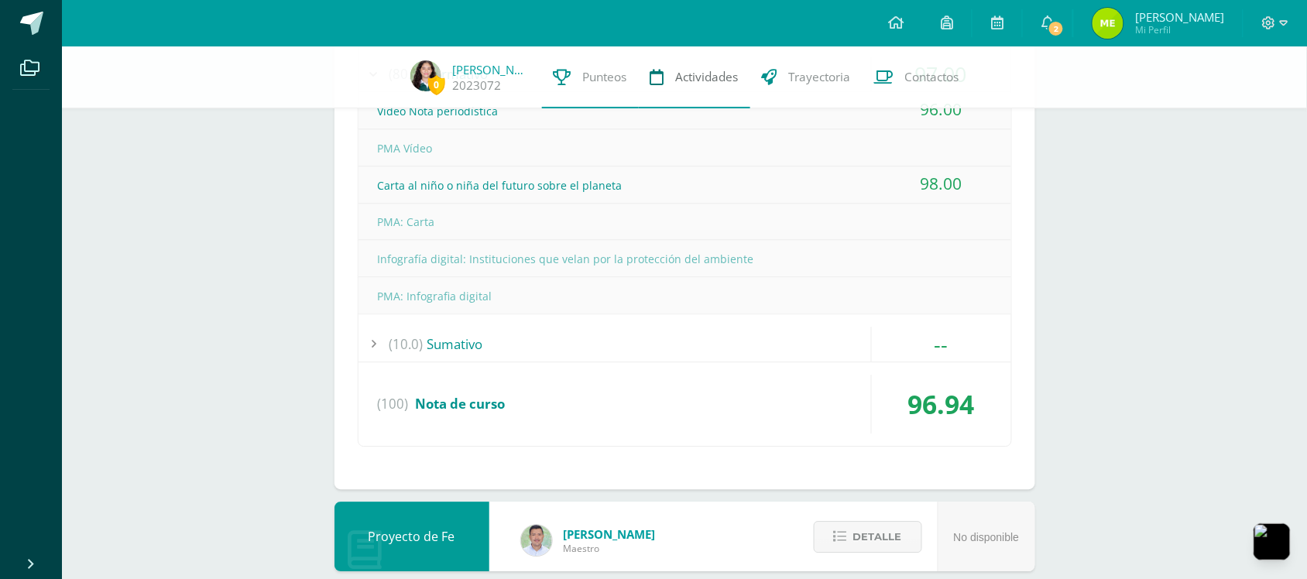
click at [677, 74] on span "Actividades" at bounding box center [707, 77] width 63 height 16
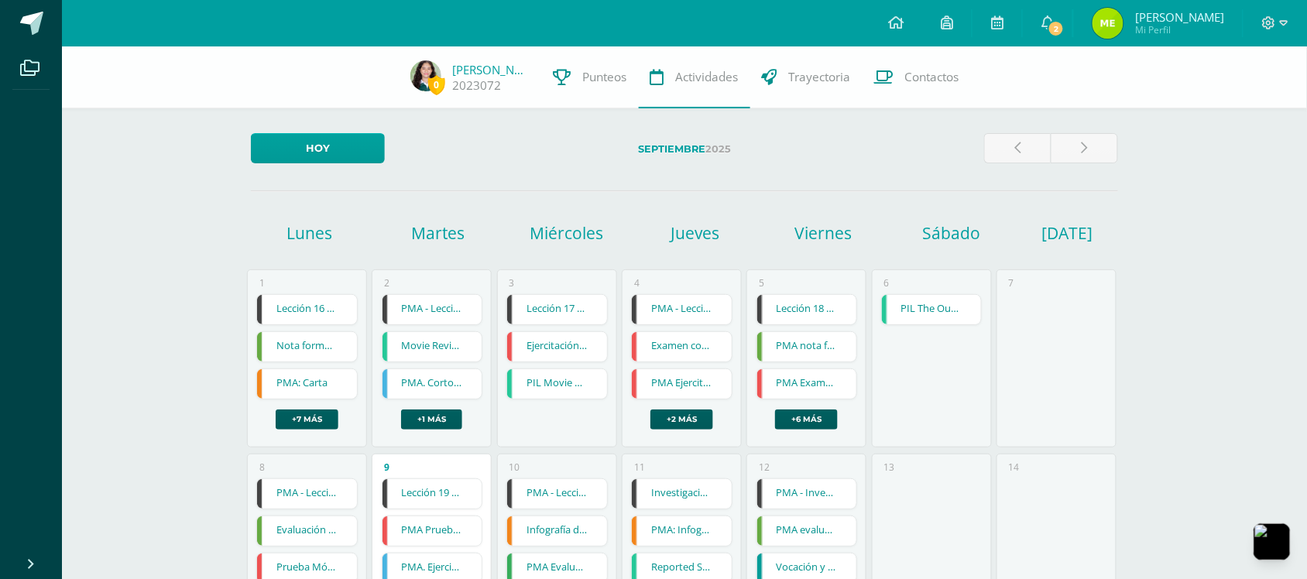
scroll to position [258, 0]
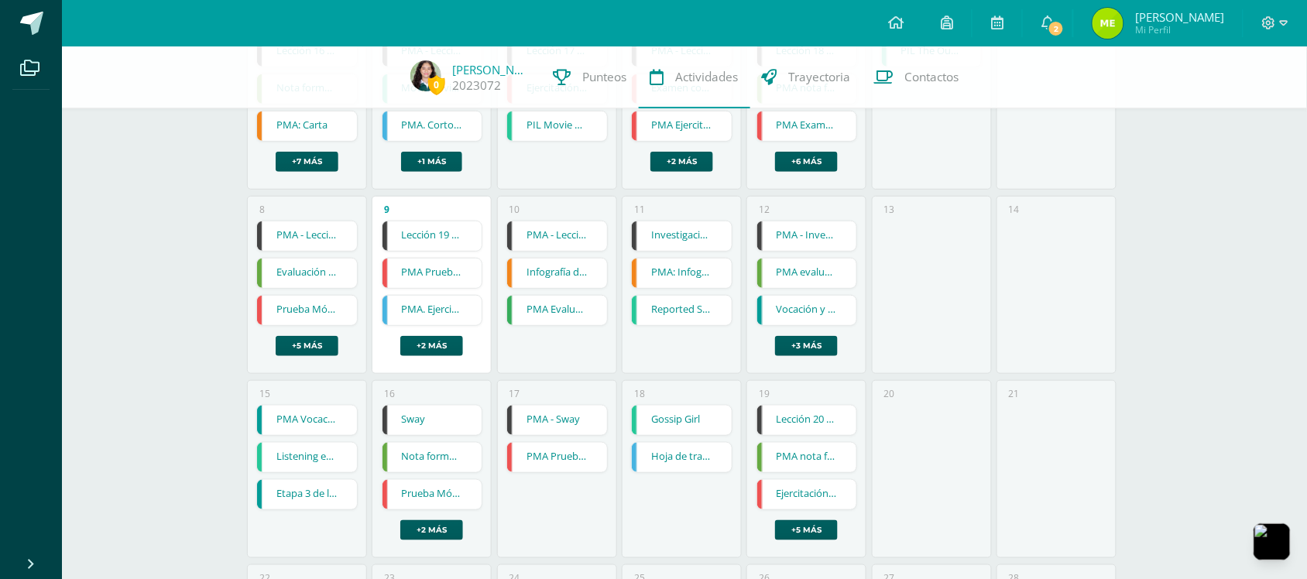
click at [575, 280] on link "Infografía digital: Instituciones que velan por la protección del ambiente" at bounding box center [557, 273] width 100 height 29
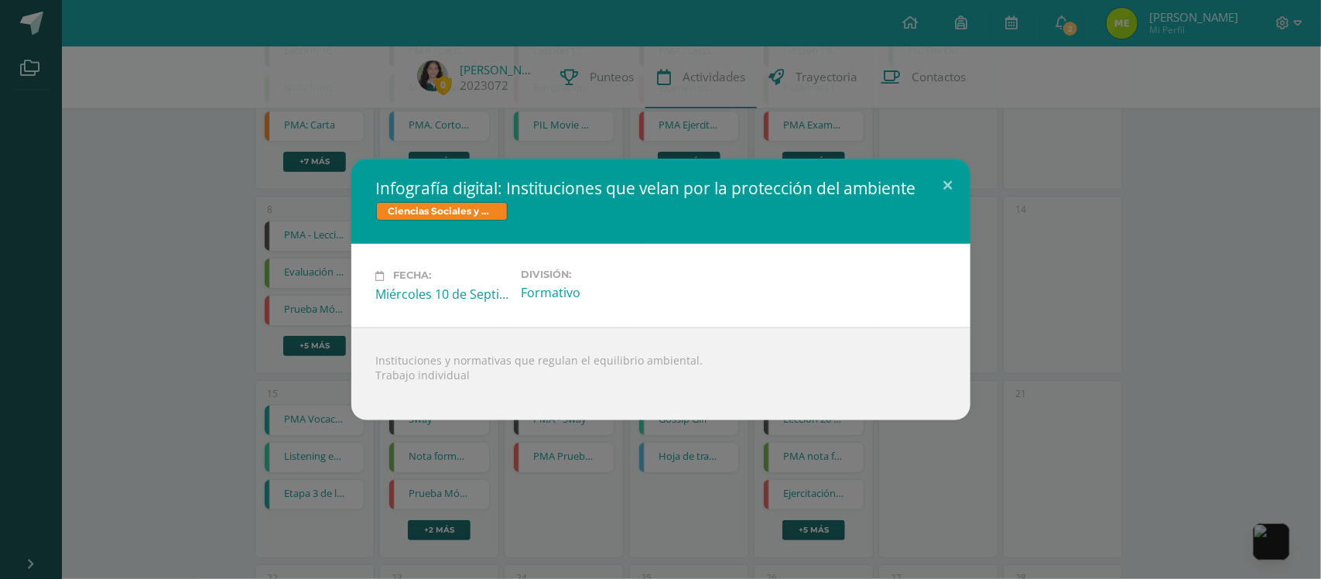
click at [617, 87] on div "Infografía digital: Instituciones que velan por la protección del ambiente Cien…" at bounding box center [660, 289] width 1321 height 579
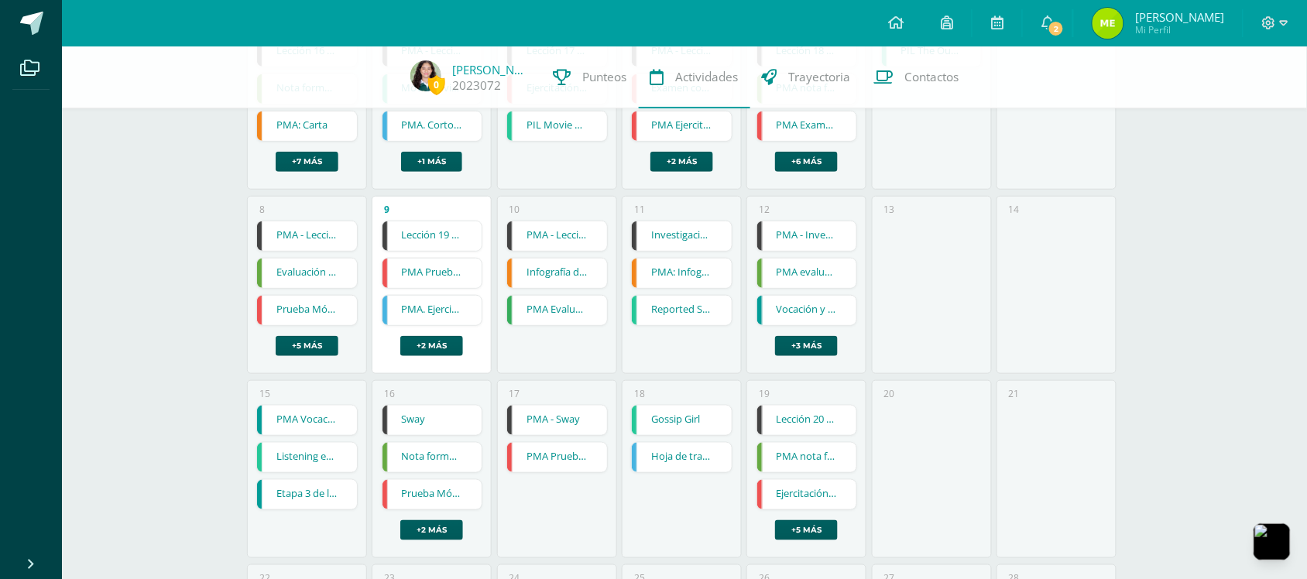
click at [588, 253] on div "PMA - Lección 19 PMA - Lección 19 Tecnologías de la Información y Comunicación:…" at bounding box center [556, 273] width 101 height 105
click at [582, 246] on link "PMA - Lección 19" at bounding box center [557, 235] width 100 height 29
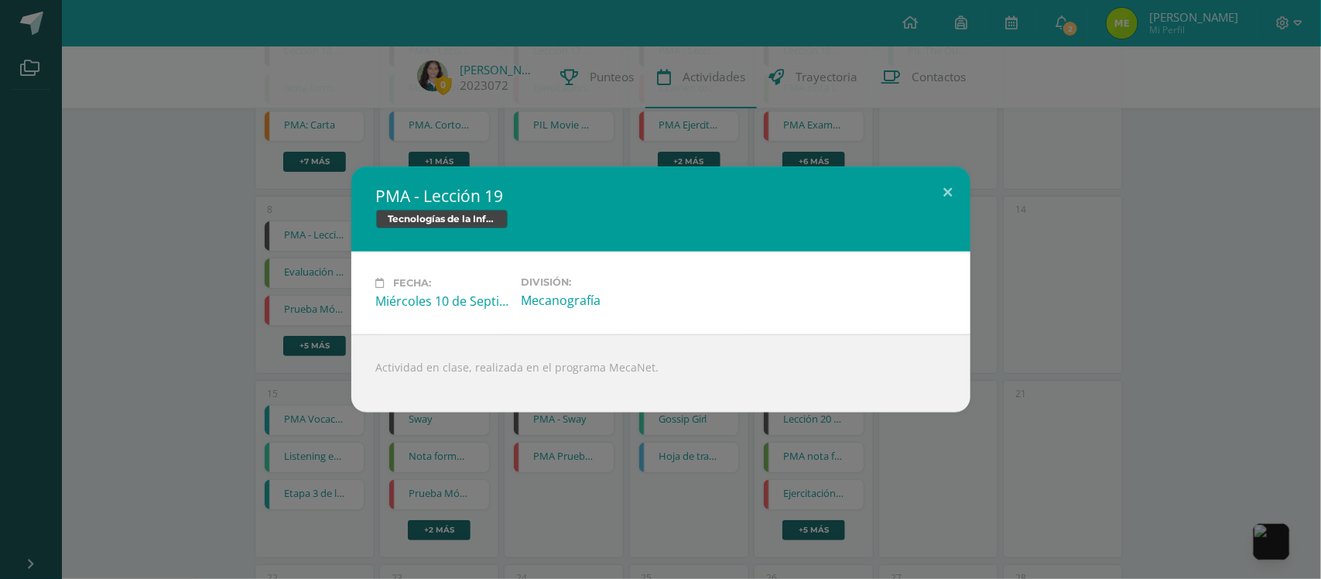
click at [978, 207] on div "PMA - Lección 19 Tecnologías de la Información y Comunicación: Computación Fech…" at bounding box center [660, 289] width 1309 height 246
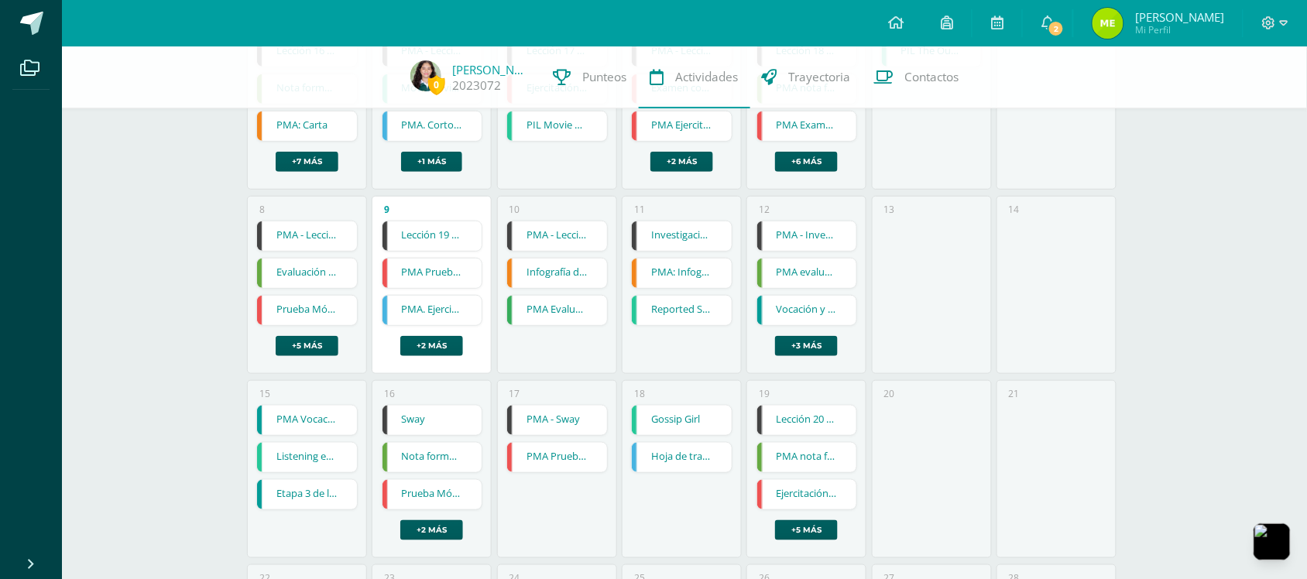
click at [1185, 163] on div "0 Luz Escobar 2023072 Punteos Actividades Trayectoria Contactos Hoy Septiembre …" at bounding box center [684, 376] width 1245 height 1175
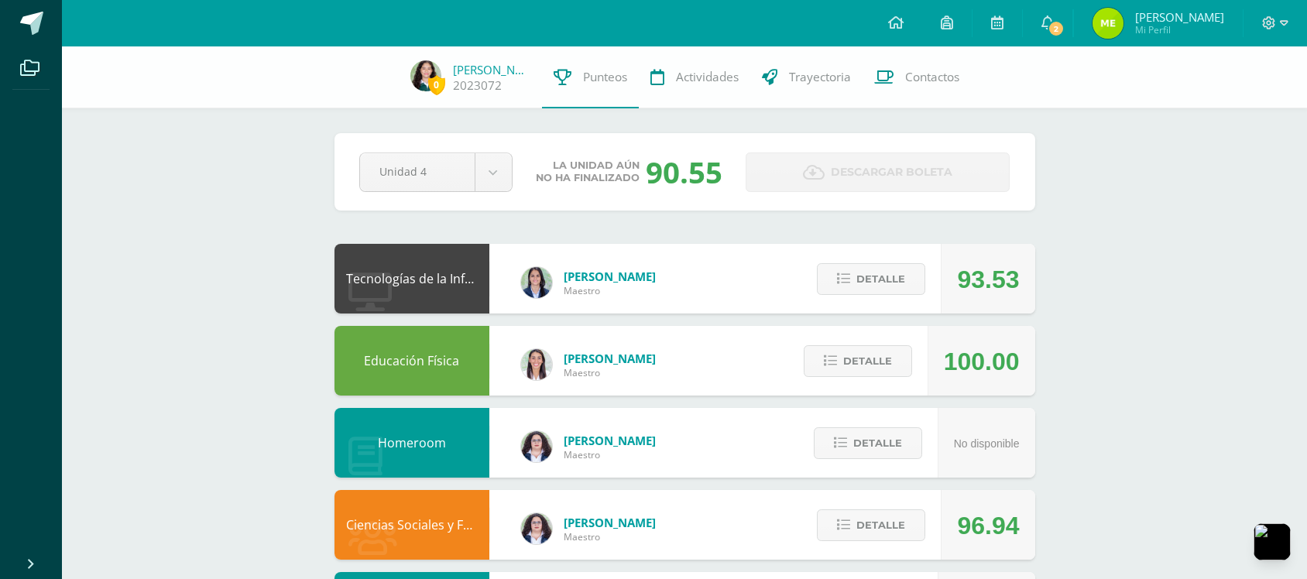
scroll to position [913, 0]
